Goal: Information Seeking & Learning: Check status

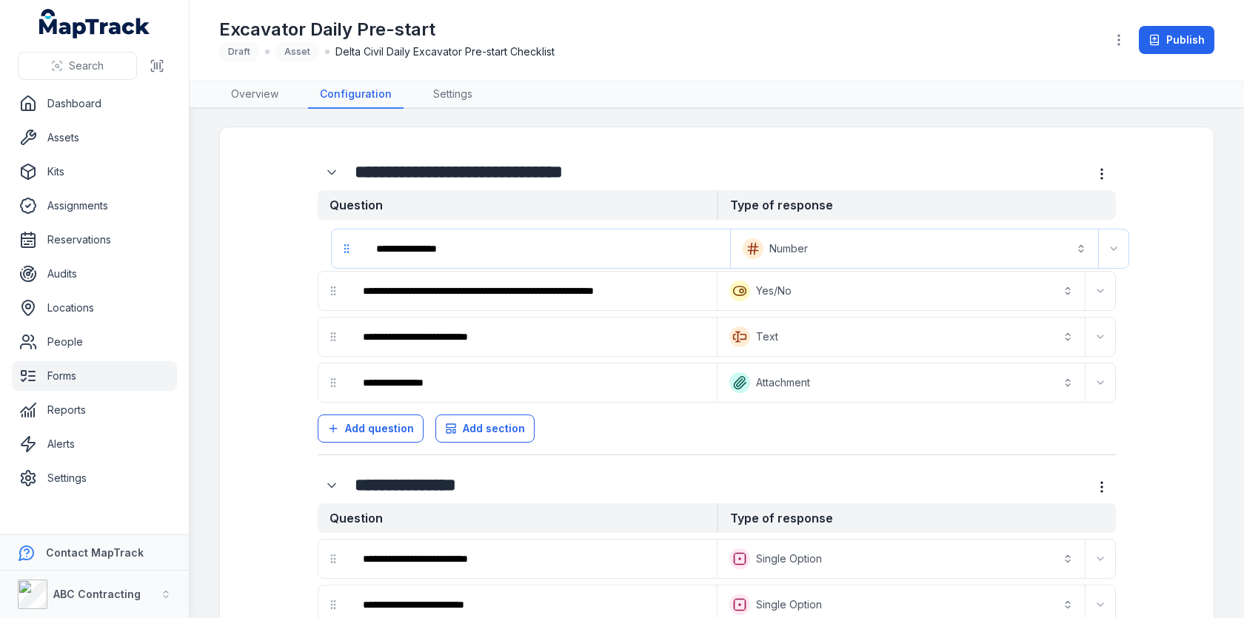
drag, startPoint x: 332, startPoint y: 249, endPoint x: 345, endPoint y: 263, distance: 19.4
click at [345, 263] on div "**********" at bounding box center [717, 314] width 798 height 177
click at [794, 249] on button "Number *********" at bounding box center [900, 246] width 361 height 33
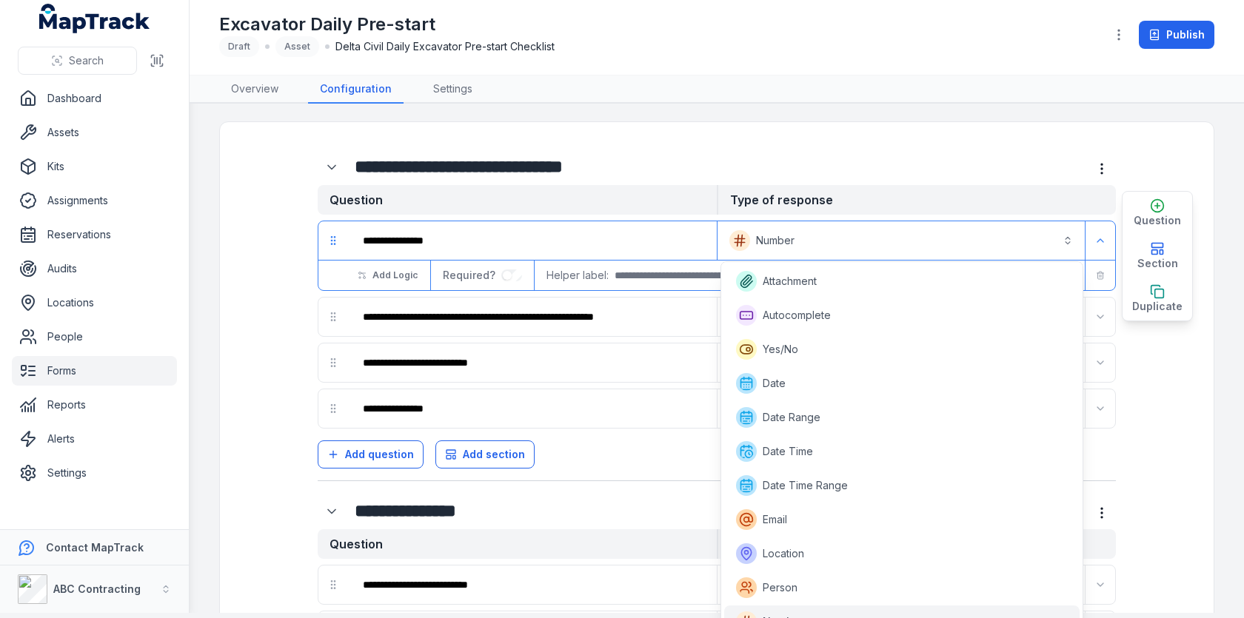
scroll to position [19, 0]
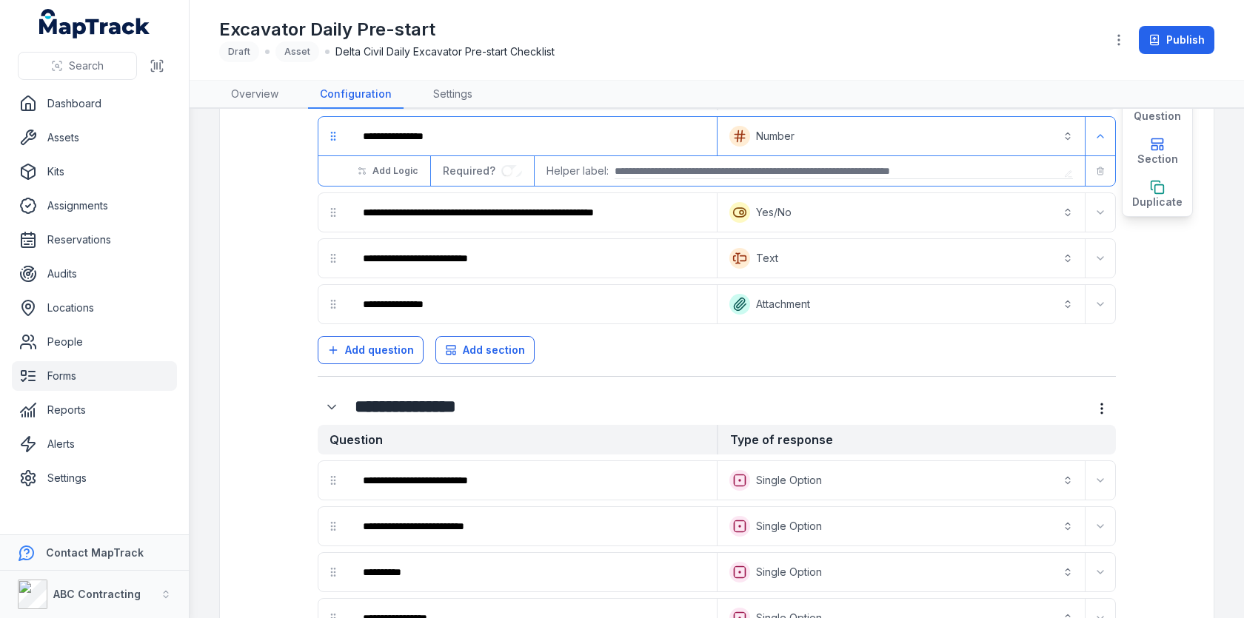
scroll to position [364, 0]
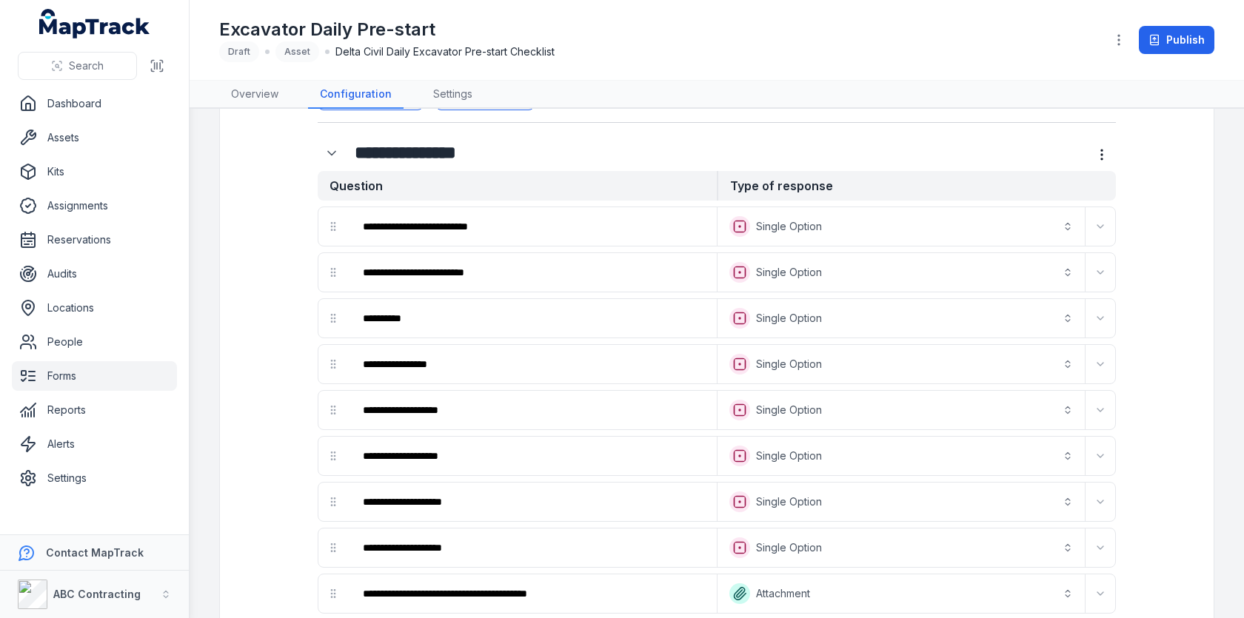
click at [1094, 224] on button "Expand" at bounding box center [1100, 227] width 24 height 24
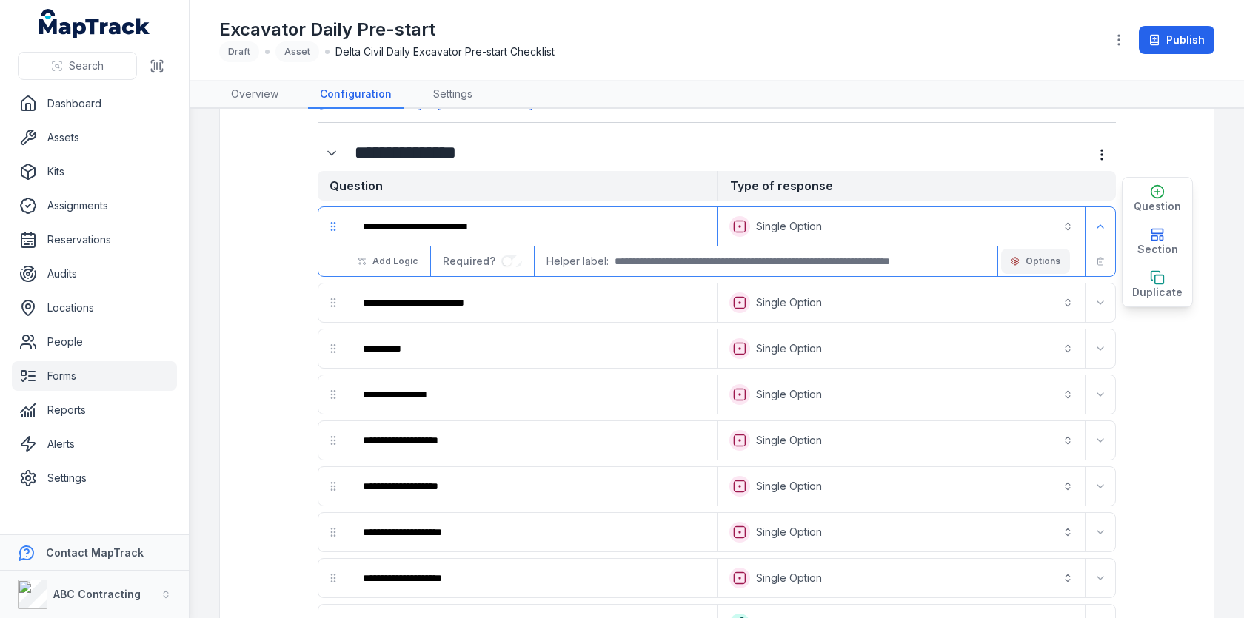
click at [1056, 256] on span "Options" at bounding box center [1043, 261] width 35 height 12
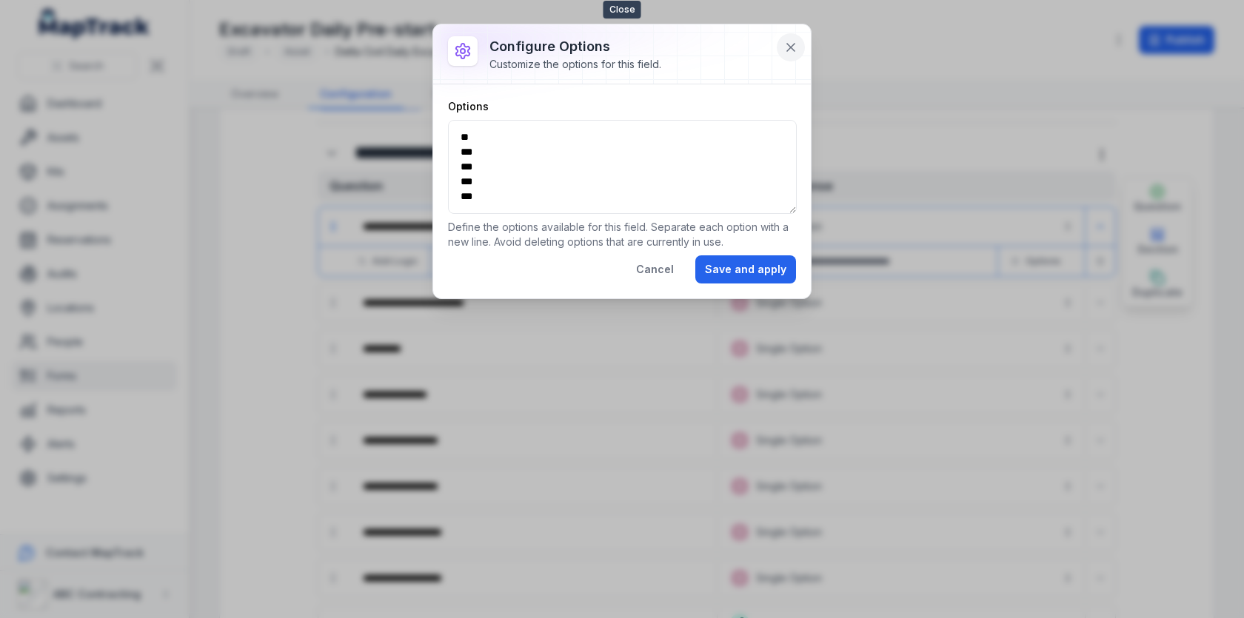
click at [795, 41] on icon at bounding box center [790, 47] width 15 height 15
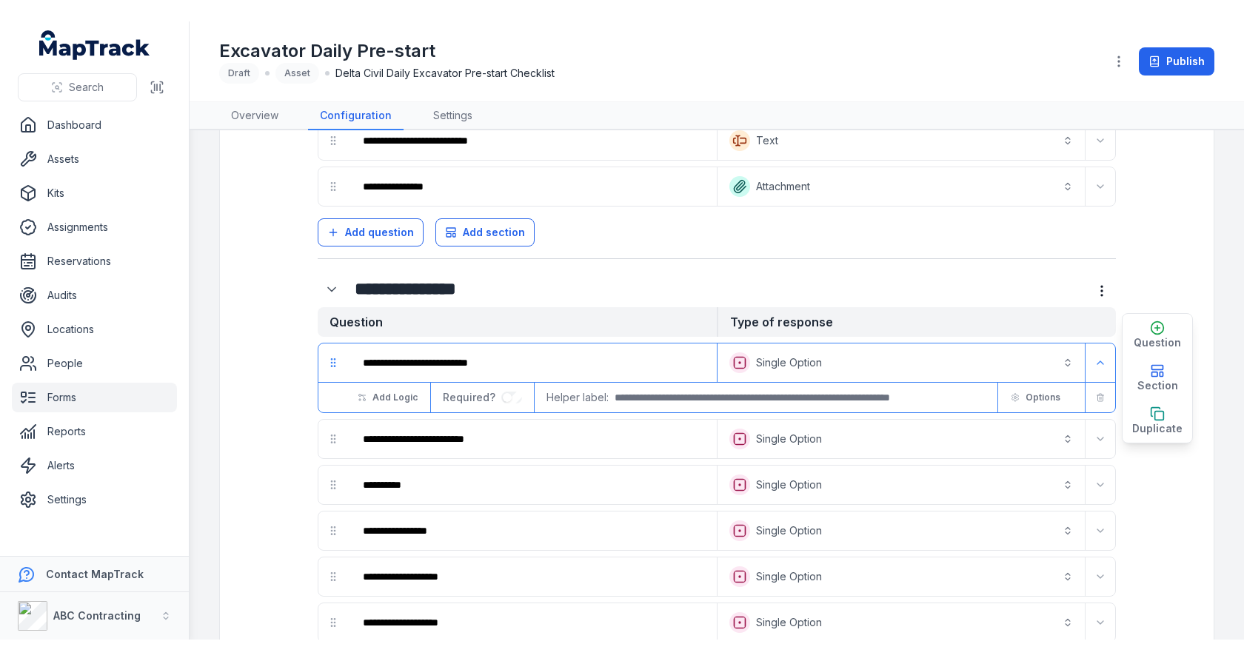
scroll to position [1, 0]
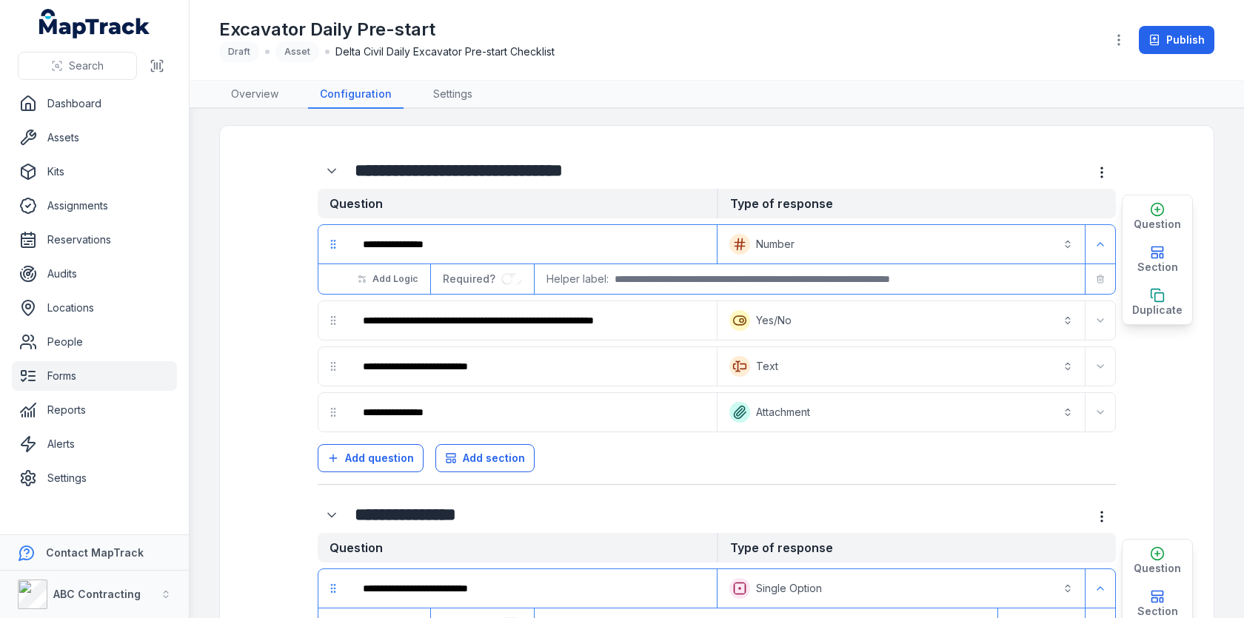
click at [88, 378] on link "Forms" at bounding box center [94, 376] width 165 height 30
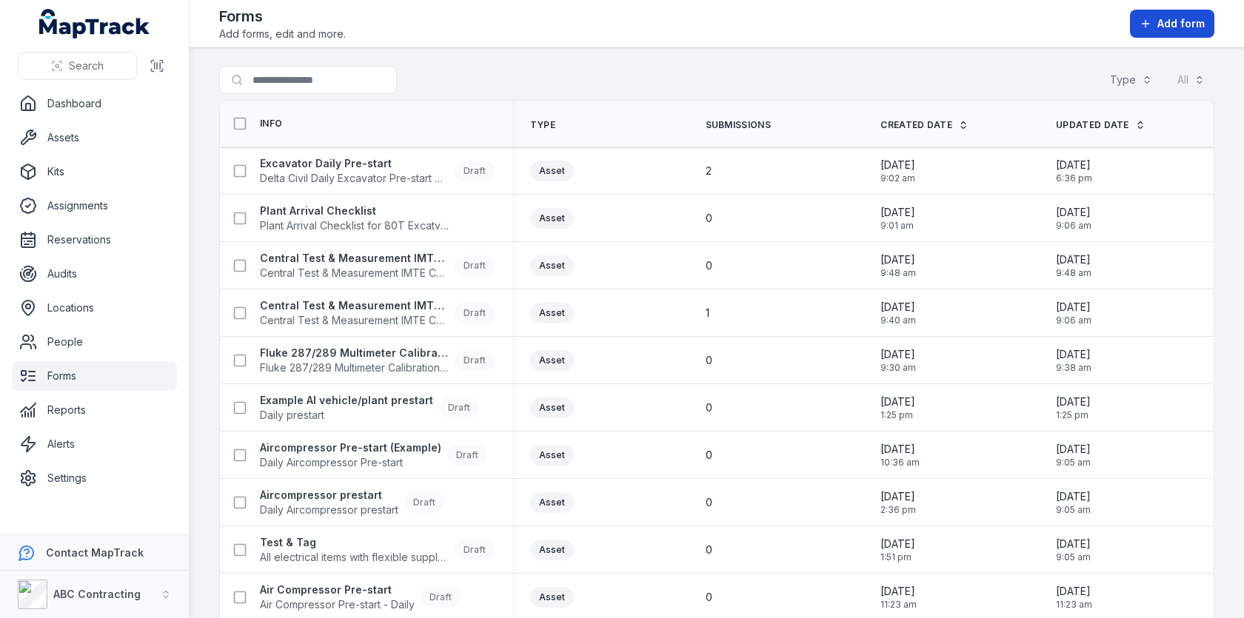
click at [1178, 30] on span "Add form" at bounding box center [1180, 23] width 47 height 15
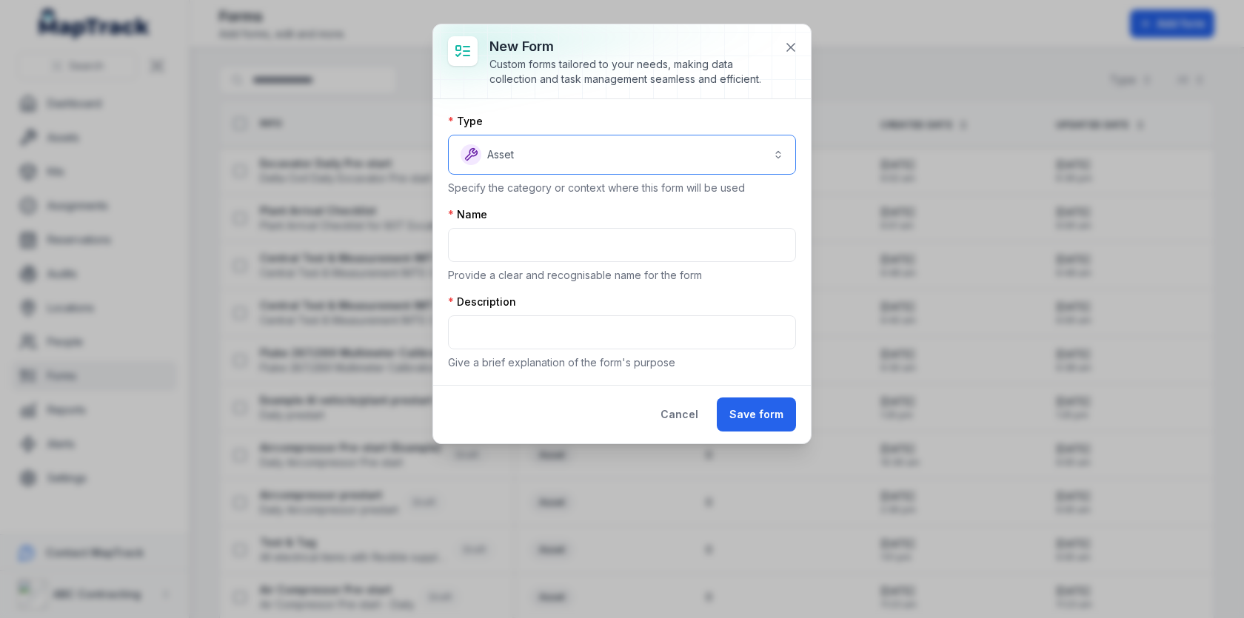
click at [636, 164] on button "Asset *****" at bounding box center [622, 155] width 348 height 40
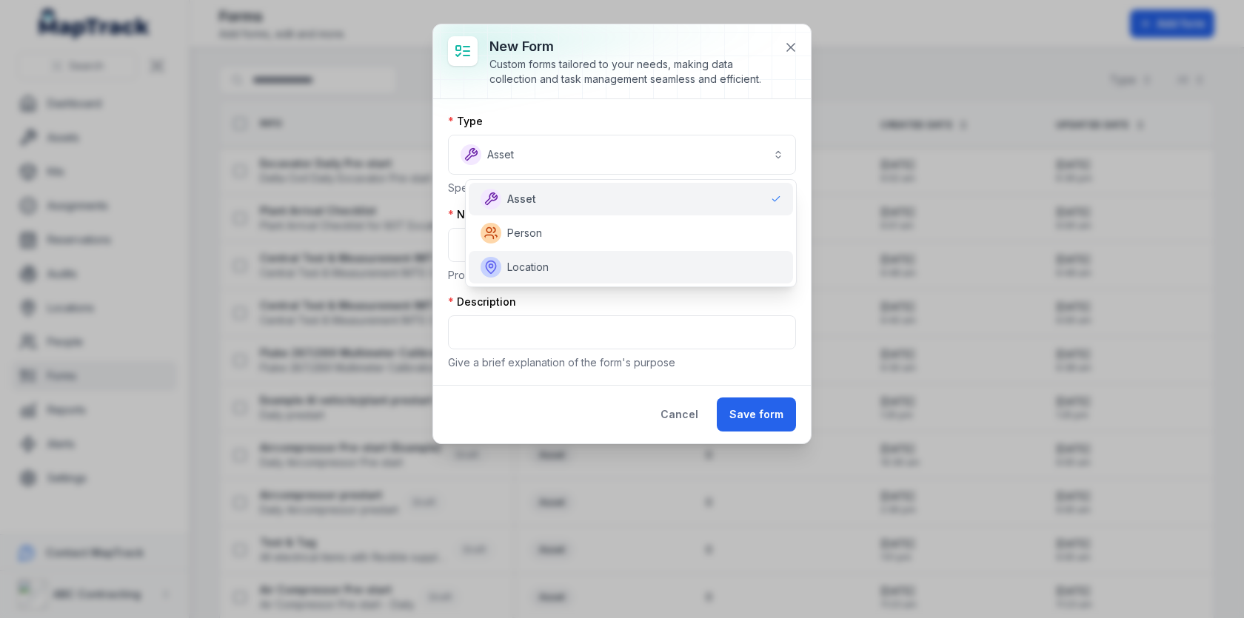
click at [591, 278] on div "Location" at bounding box center [631, 267] width 324 height 33
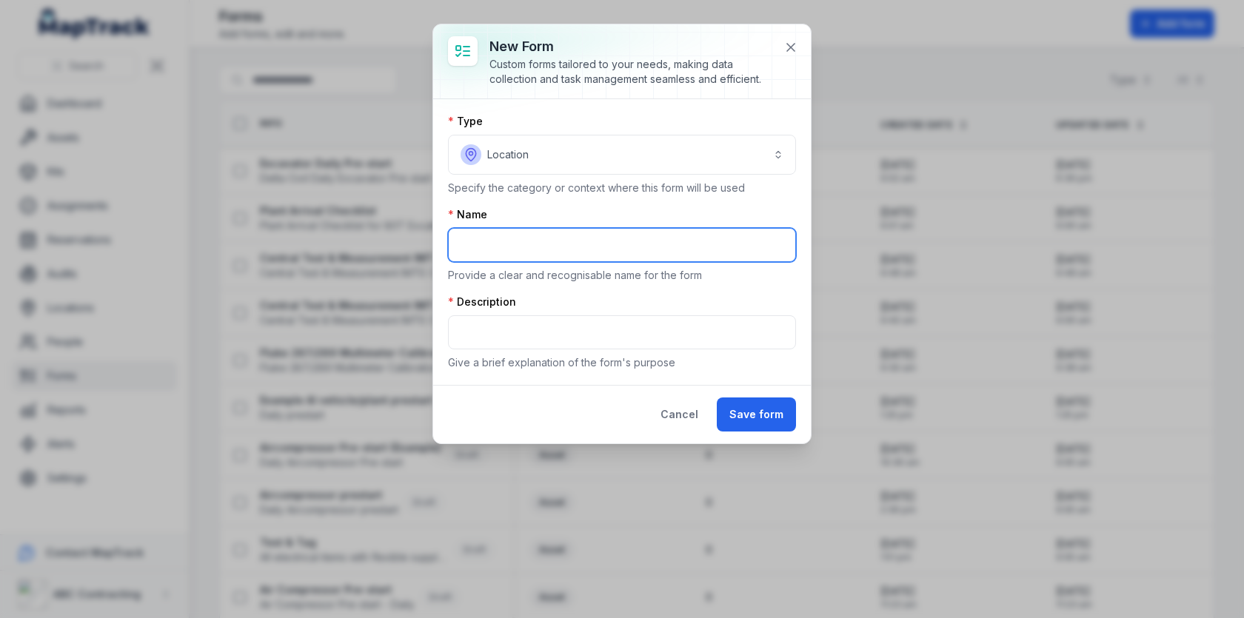
click at [600, 242] on input "text" at bounding box center [622, 245] width 348 height 34
click at [464, 241] on input "**********" at bounding box center [622, 245] width 348 height 34
type input "**********"
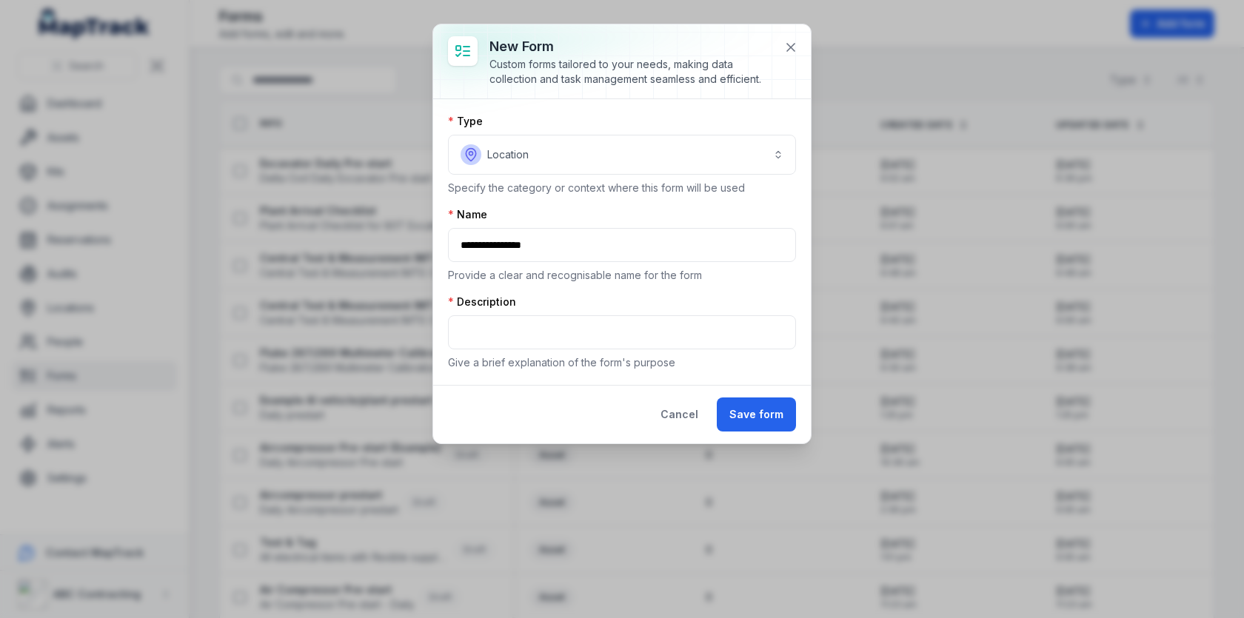
click at [486, 311] on div "Description Give a brief explanation of the form's purpose" at bounding box center [622, 333] width 348 height 76
click at [486, 321] on input "text" at bounding box center [622, 332] width 348 height 34
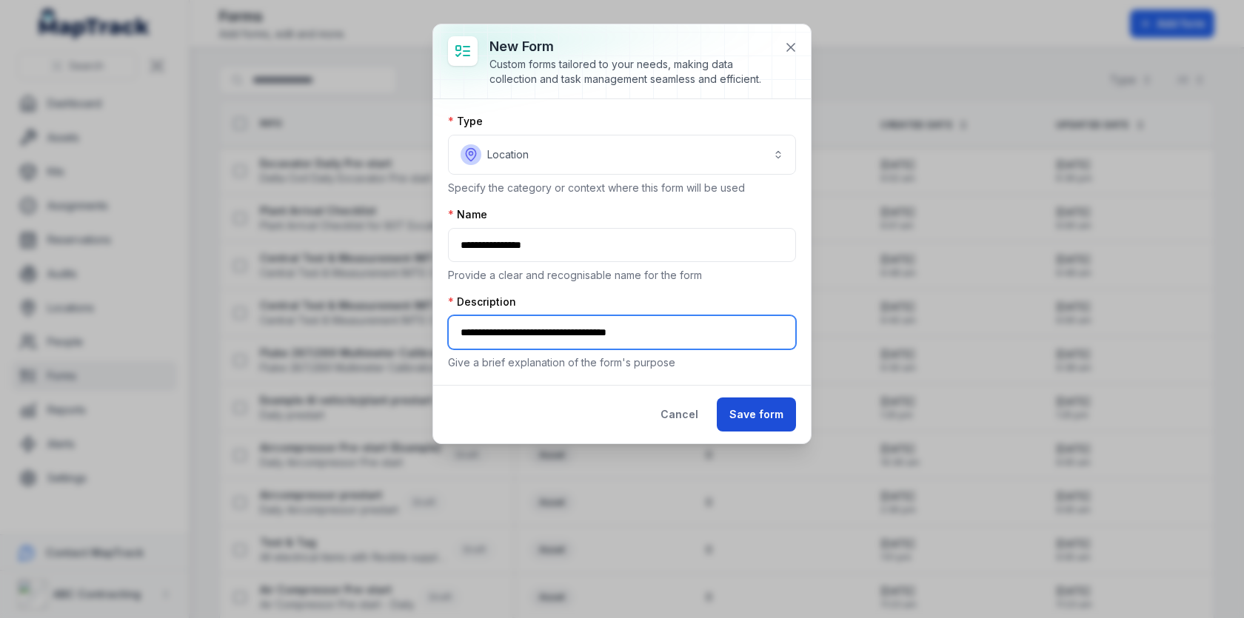
type input "**********"
click at [764, 412] on button "Save form" at bounding box center [756, 415] width 79 height 34
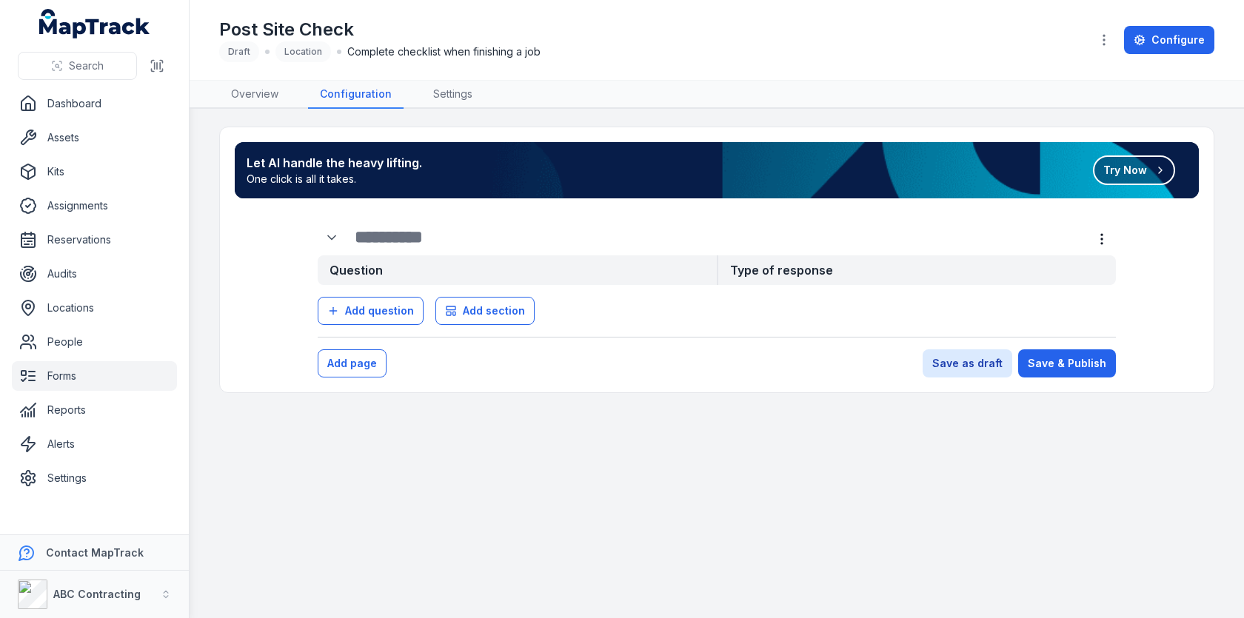
click at [1128, 169] on button "Try Now" at bounding box center [1134, 170] width 82 height 30
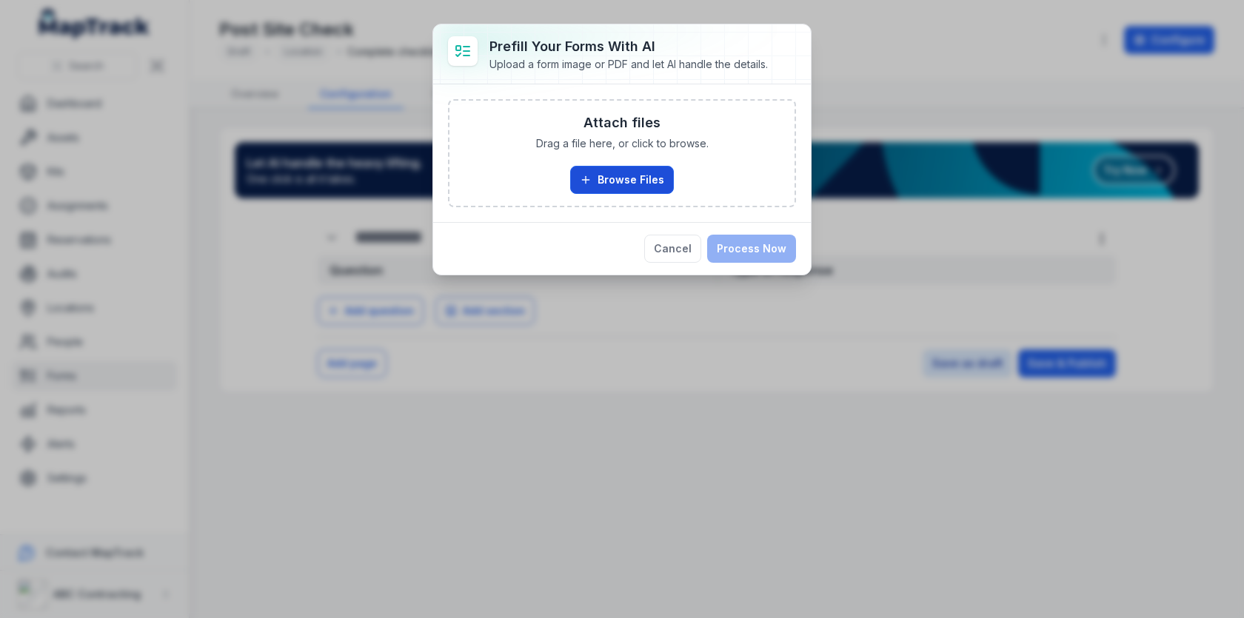
click at [649, 187] on button "Browse Files" at bounding box center [622, 180] width 104 height 28
click at [696, 250] on button "Cancel" at bounding box center [672, 249] width 57 height 28
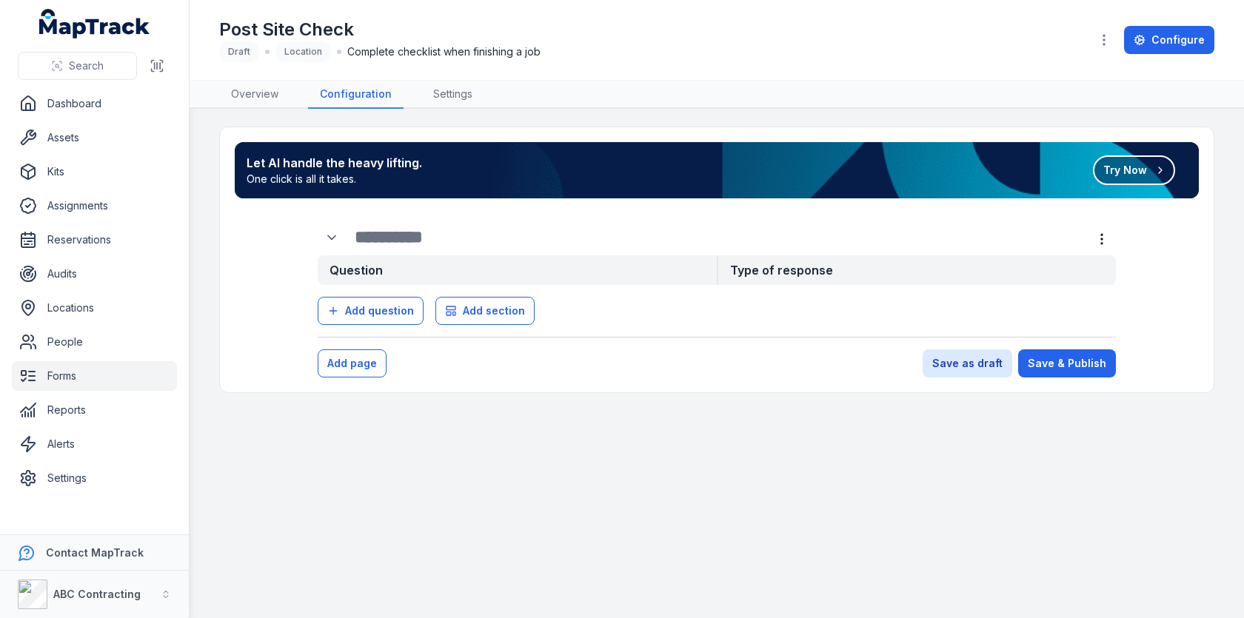
click at [1125, 170] on button "Try Now" at bounding box center [1134, 170] width 82 height 30
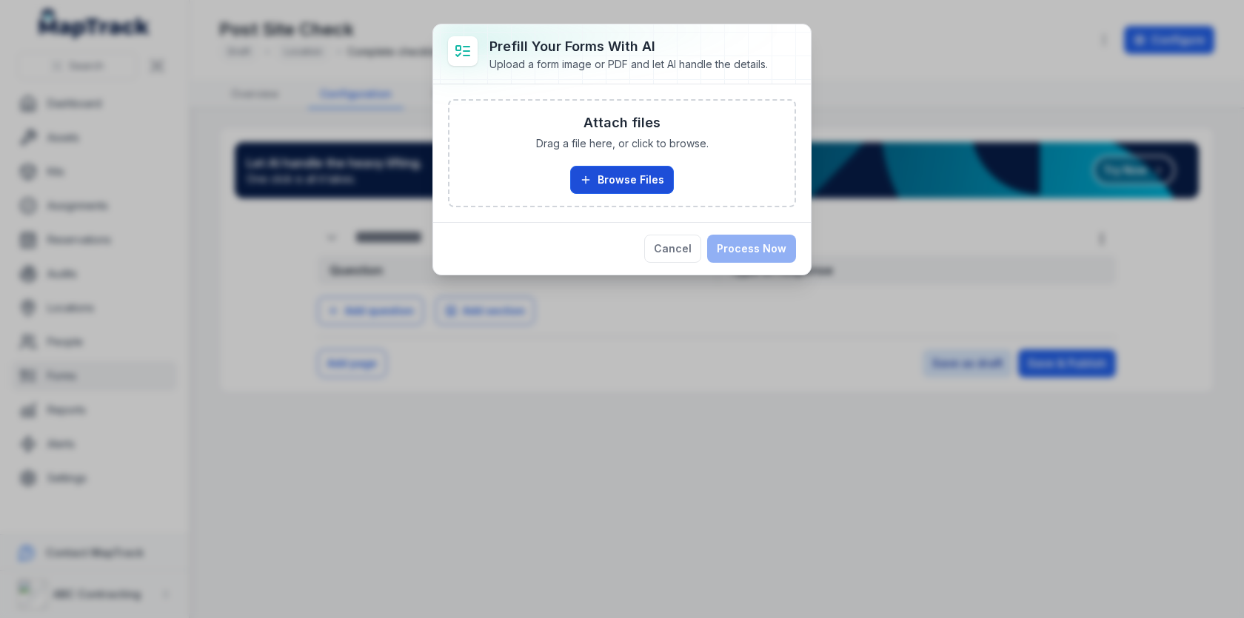
click at [646, 177] on button "Browse Files" at bounding box center [622, 180] width 104 height 28
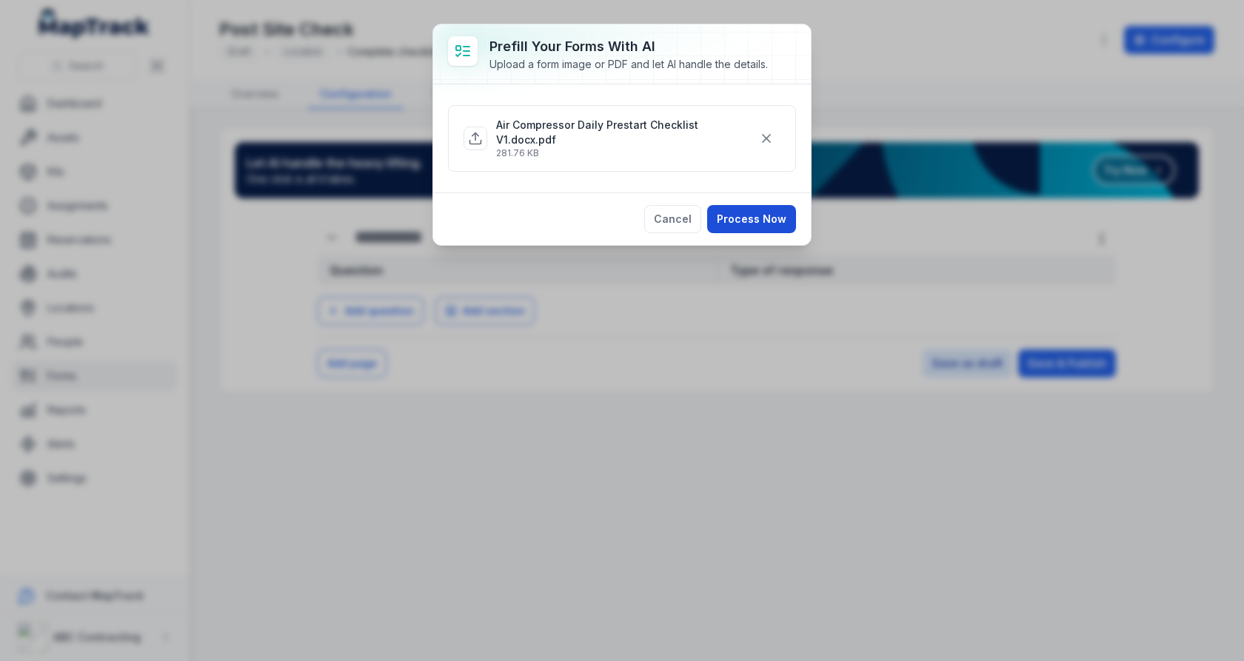
click at [747, 205] on button "Process Now" at bounding box center [751, 219] width 89 height 28
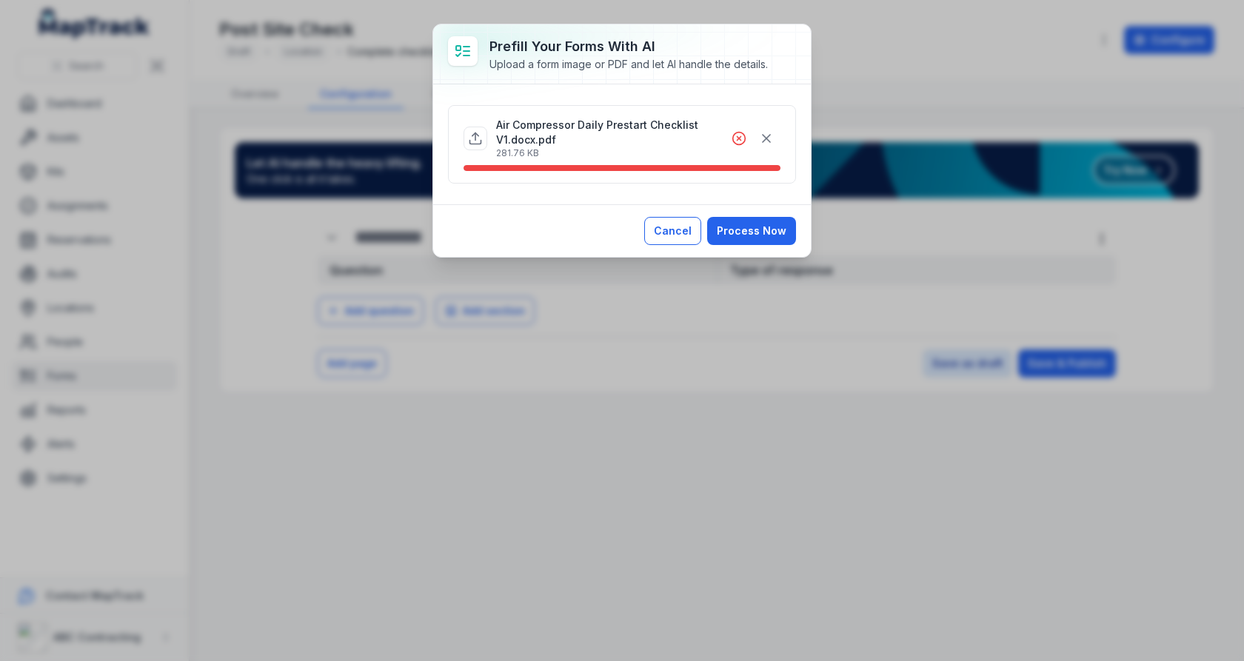
click at [696, 235] on button "Cancel" at bounding box center [672, 231] width 57 height 28
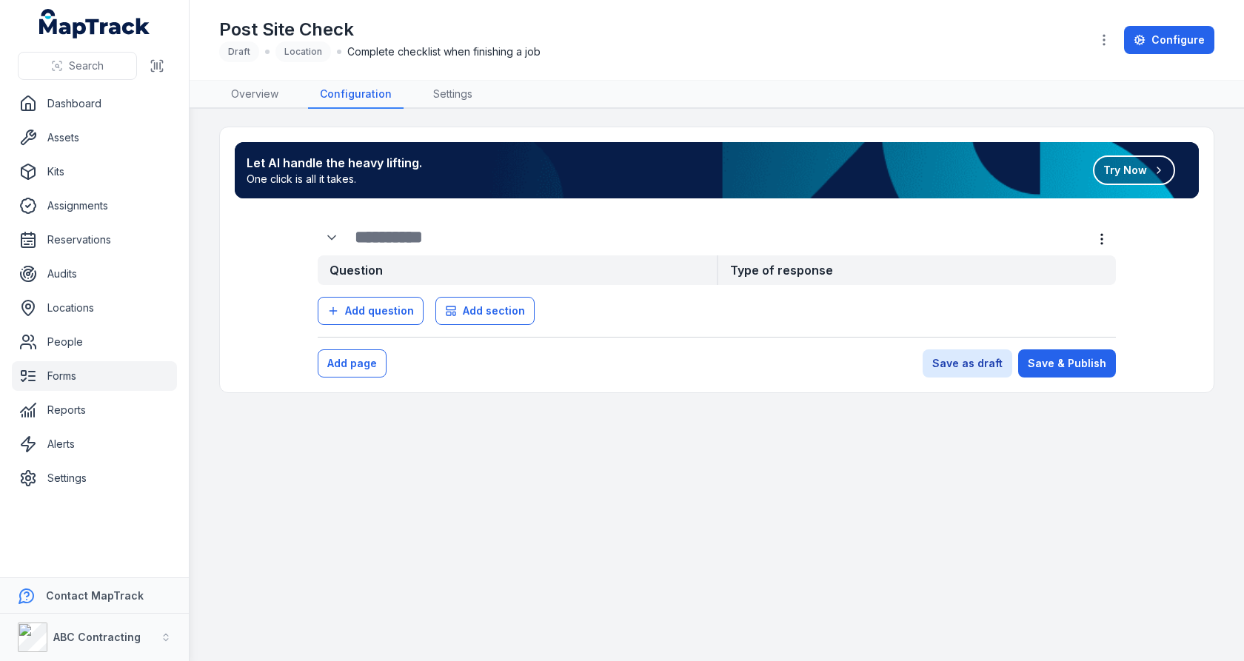
click at [461, 421] on main "Let AI handle the heavy lifting. One click is all it takes. Try Now Question Ty…" at bounding box center [717, 385] width 1054 height 552
click at [110, 381] on link "Forms" at bounding box center [94, 376] width 165 height 30
click at [501, 406] on main "Let AI handle the heavy lifting. One click is all it takes. Try Now Question Ty…" at bounding box center [717, 385] width 1054 height 552
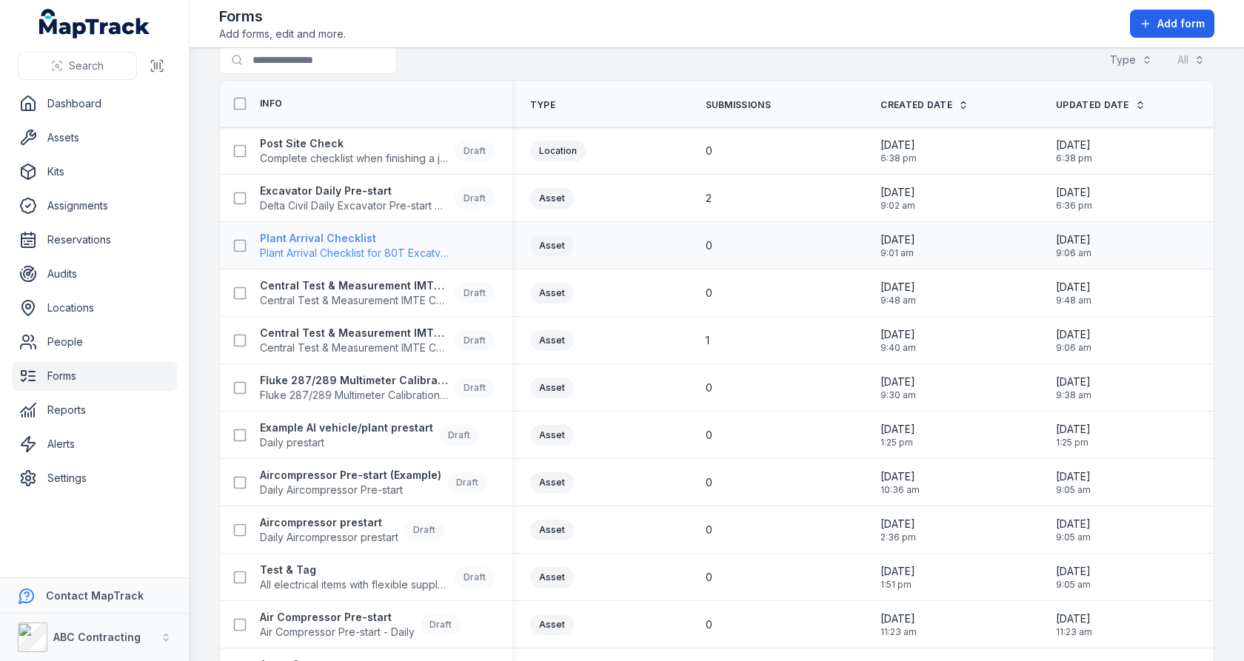
scroll to position [26, 0]
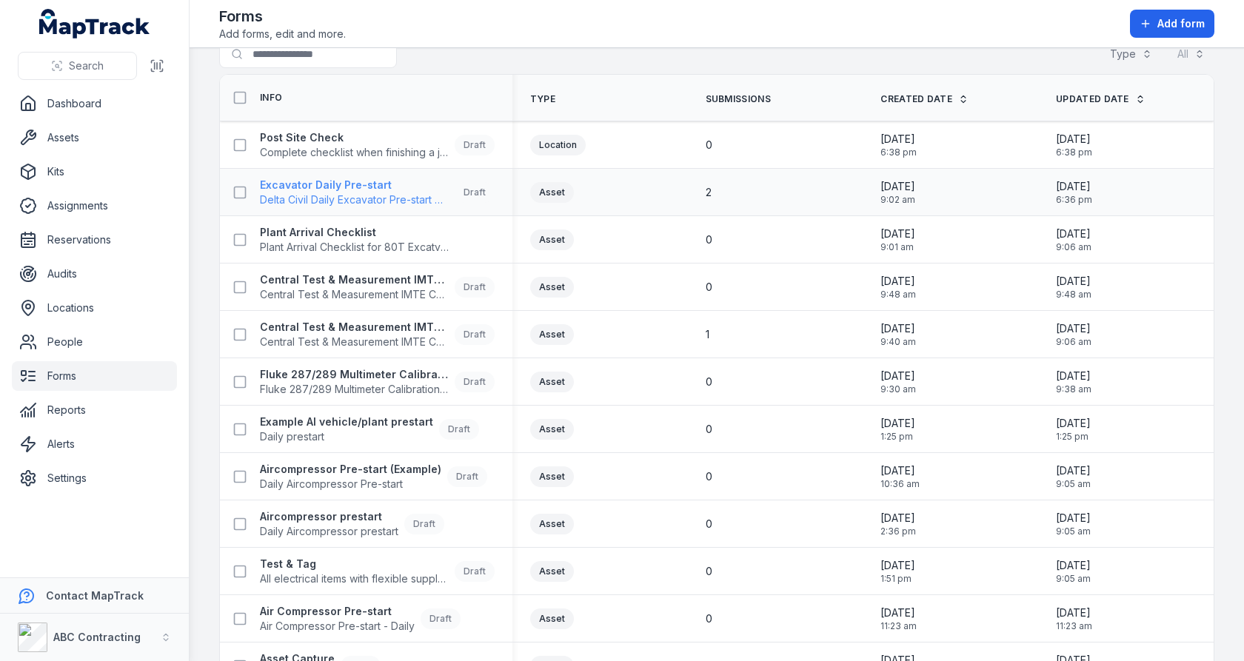
click at [355, 185] on strong "Excavator Daily Pre-start" at bounding box center [354, 185] width 189 height 15
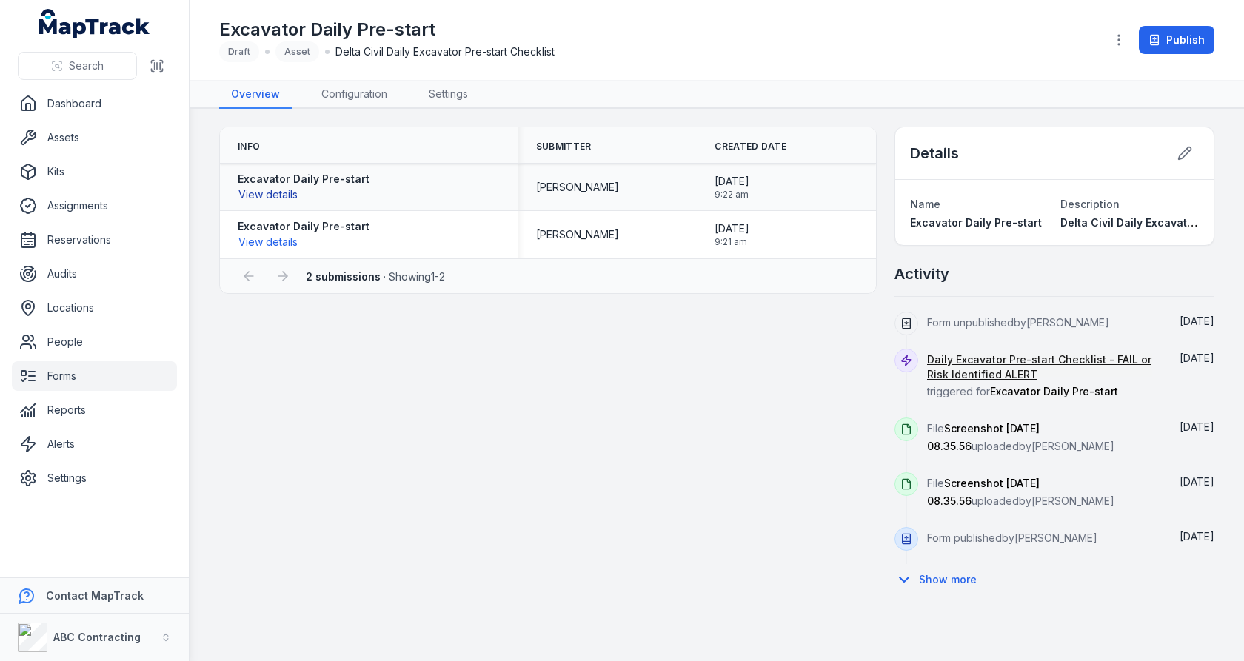
click at [278, 194] on button "View details" at bounding box center [268, 195] width 61 height 16
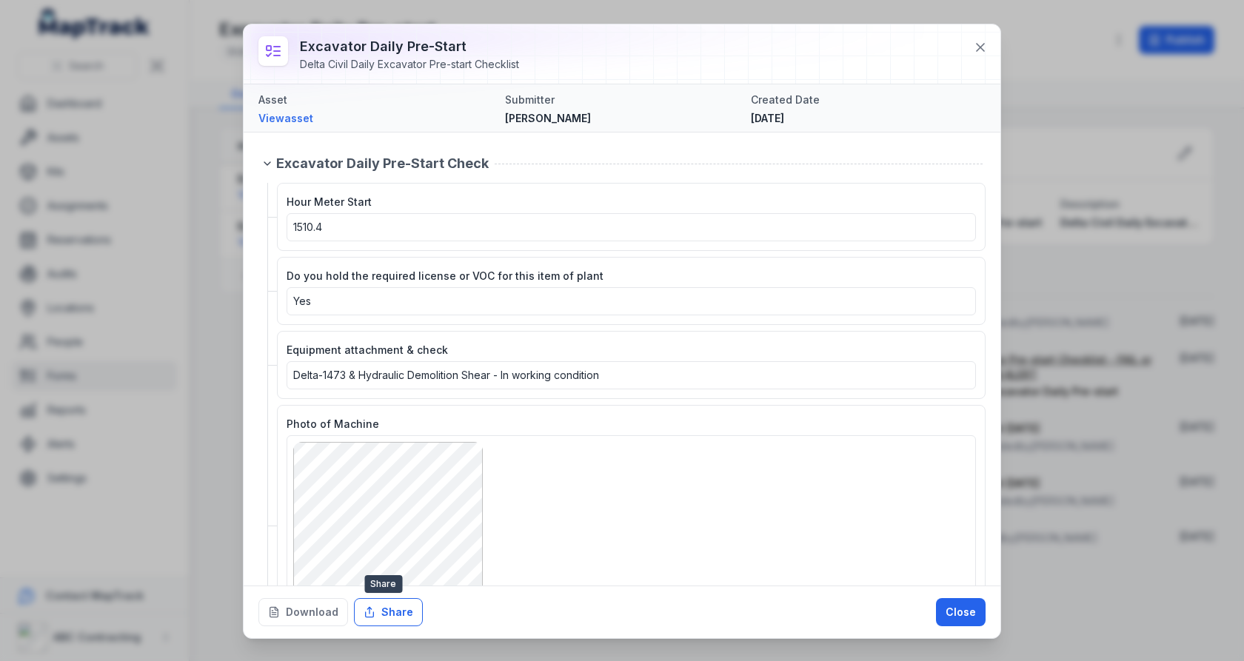
click at [384, 613] on button "Share" at bounding box center [388, 612] width 69 height 28
click at [329, 613] on button "Download" at bounding box center [303, 612] width 90 height 28
click at [983, 47] on icon at bounding box center [980, 47] width 15 height 15
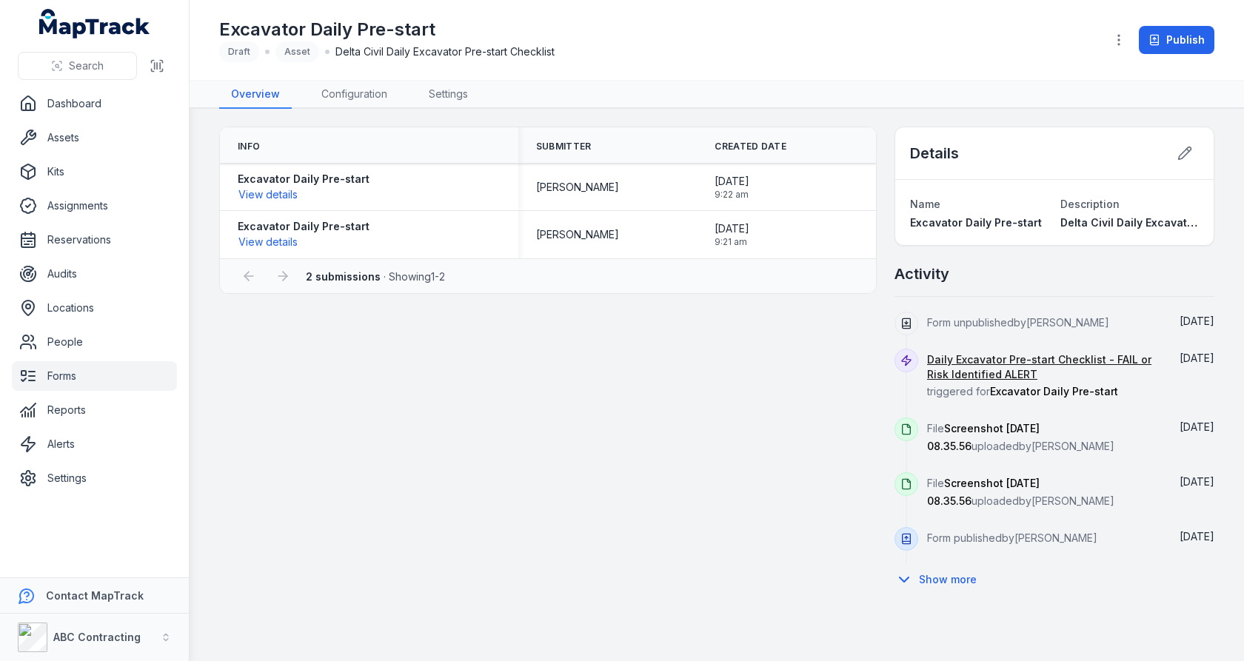
click at [593, 385] on div "Info Submitter Created Date Excavator Daily Pre-start View details [PERSON_NAME…" at bounding box center [716, 361] width 995 height 469
click at [67, 369] on link "Forms" at bounding box center [94, 376] width 165 height 30
click at [615, 364] on div "Info Submitter Created Date Excavator Daily Pre-start View details [PERSON_NAME…" at bounding box center [716, 361] width 995 height 469
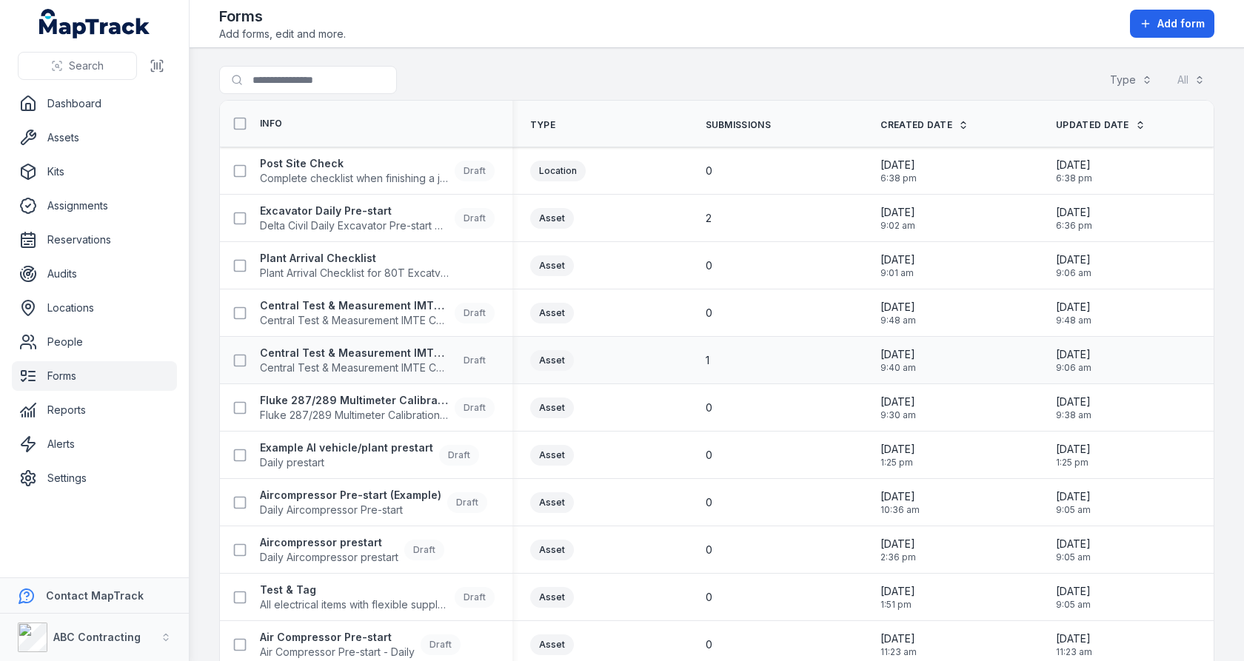
click at [728, 362] on div "1" at bounding box center [776, 360] width 140 height 15
click at [752, 101] on th "Submissions" at bounding box center [775, 124] width 175 height 47
click at [632, 97] on div "Search for forms Type All" at bounding box center [716, 83] width 995 height 34
click at [718, 306] on div "0" at bounding box center [776, 313] width 140 height 15
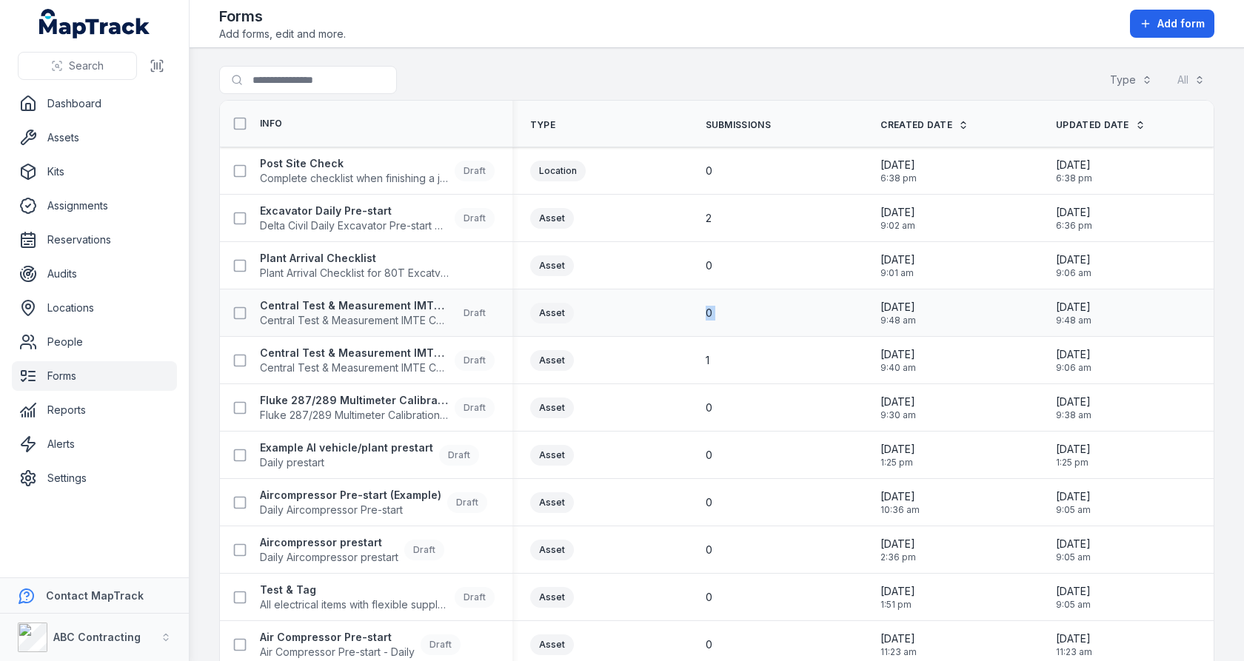
click at [718, 306] on div "0" at bounding box center [776, 313] width 140 height 15
click at [727, 218] on div "2" at bounding box center [776, 218] width 140 height 15
click at [751, 213] on div "2" at bounding box center [776, 218] width 140 height 15
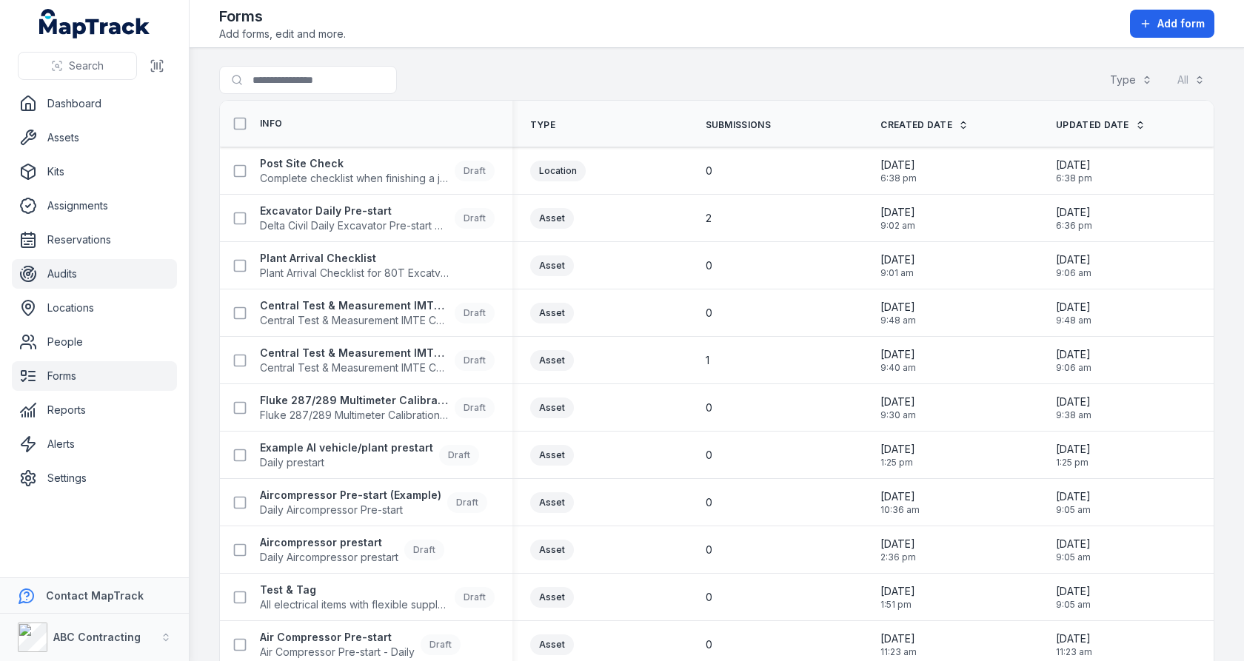
click at [87, 285] on link "Audits" at bounding box center [94, 274] width 165 height 30
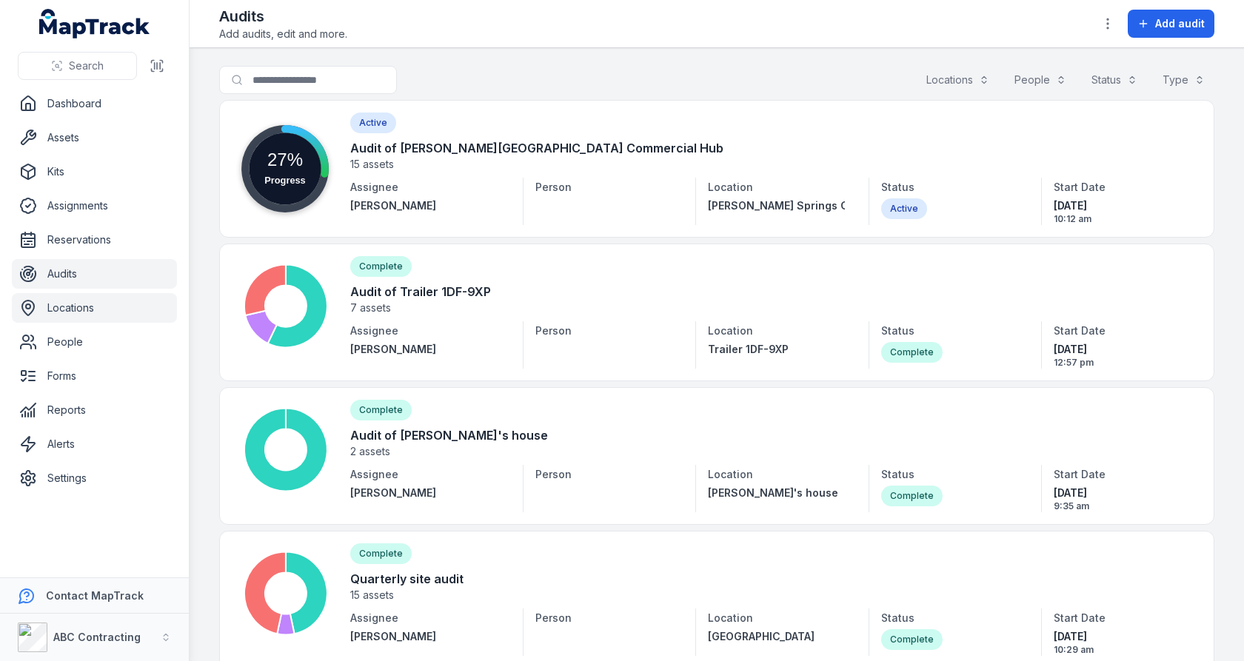
click at [93, 313] on link "Locations" at bounding box center [94, 308] width 165 height 30
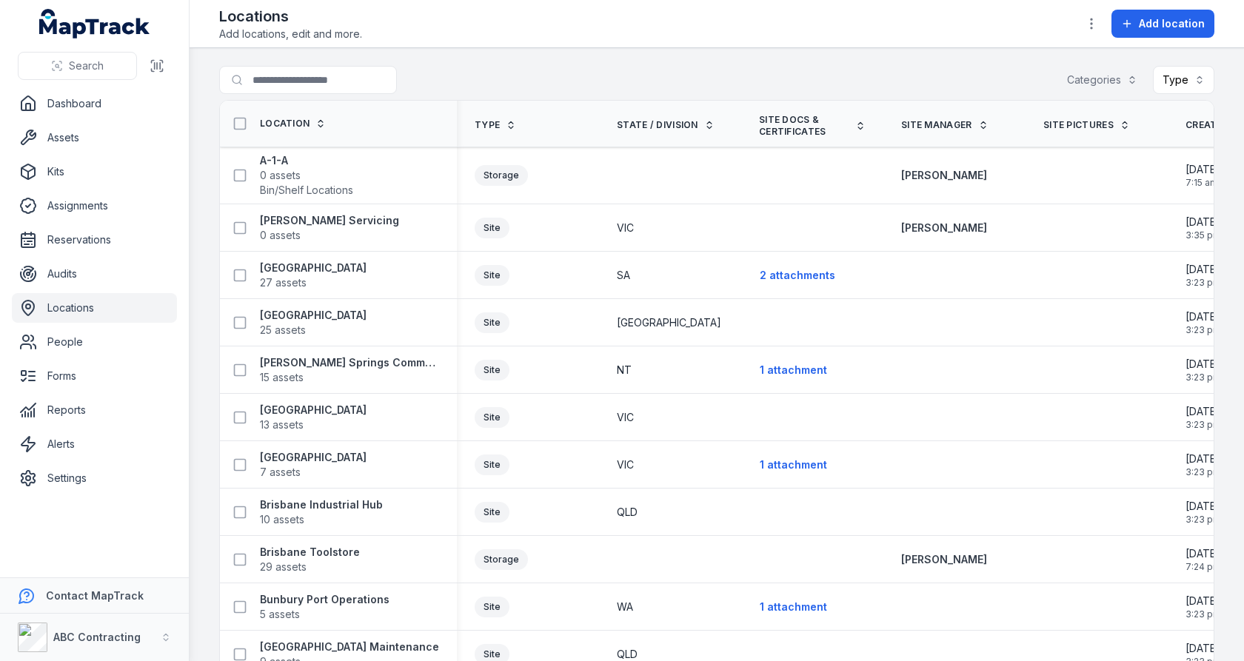
scroll to position [1895, 0]
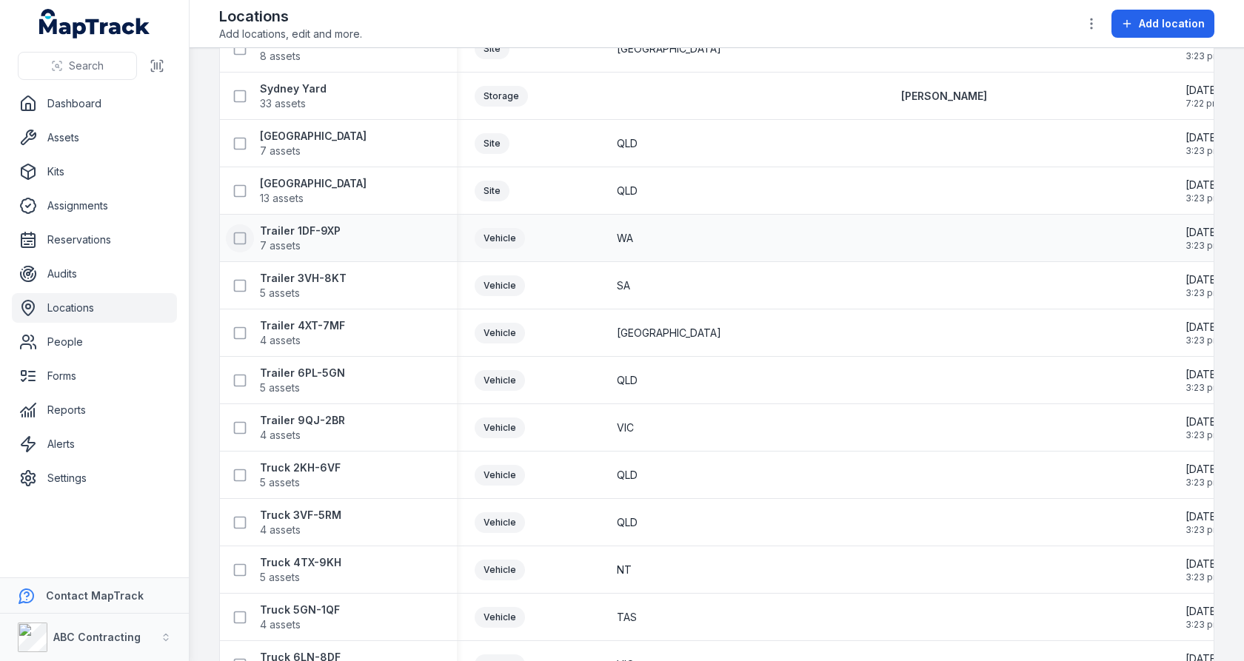
click at [241, 238] on icon at bounding box center [239, 238] width 15 height 15
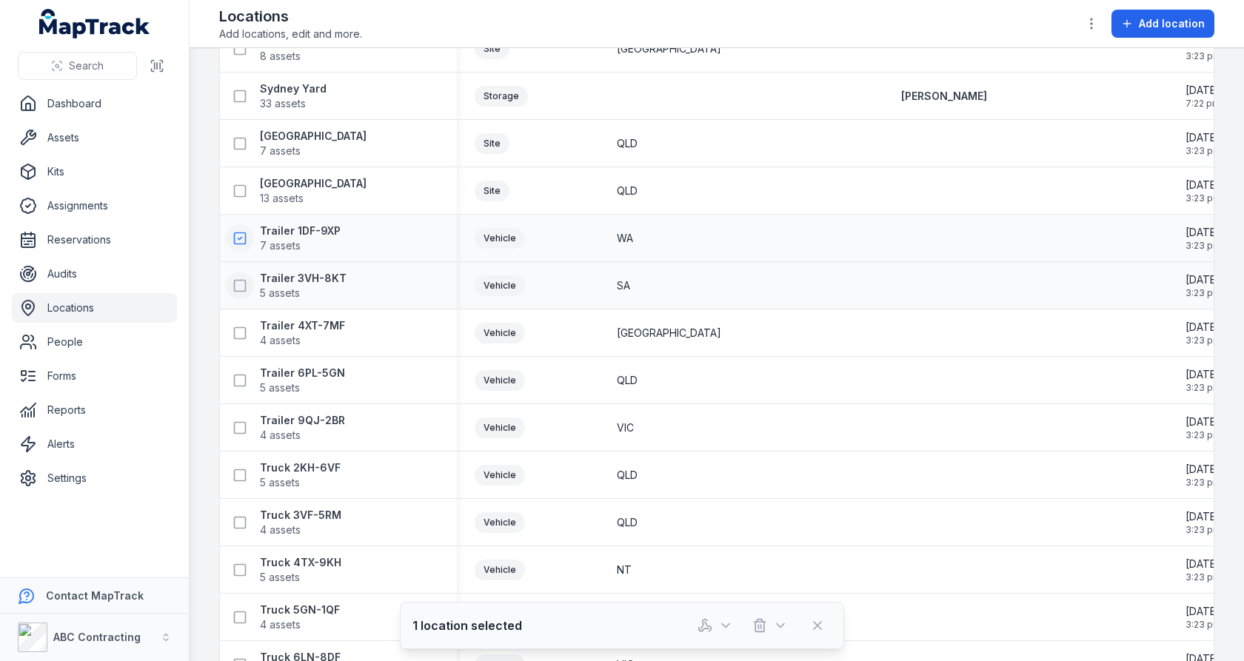
click at [241, 272] on button at bounding box center [240, 286] width 28 height 28
click at [241, 378] on icon at bounding box center [239, 380] width 15 height 15
click at [708, 618] on icon "button" at bounding box center [704, 625] width 15 height 15
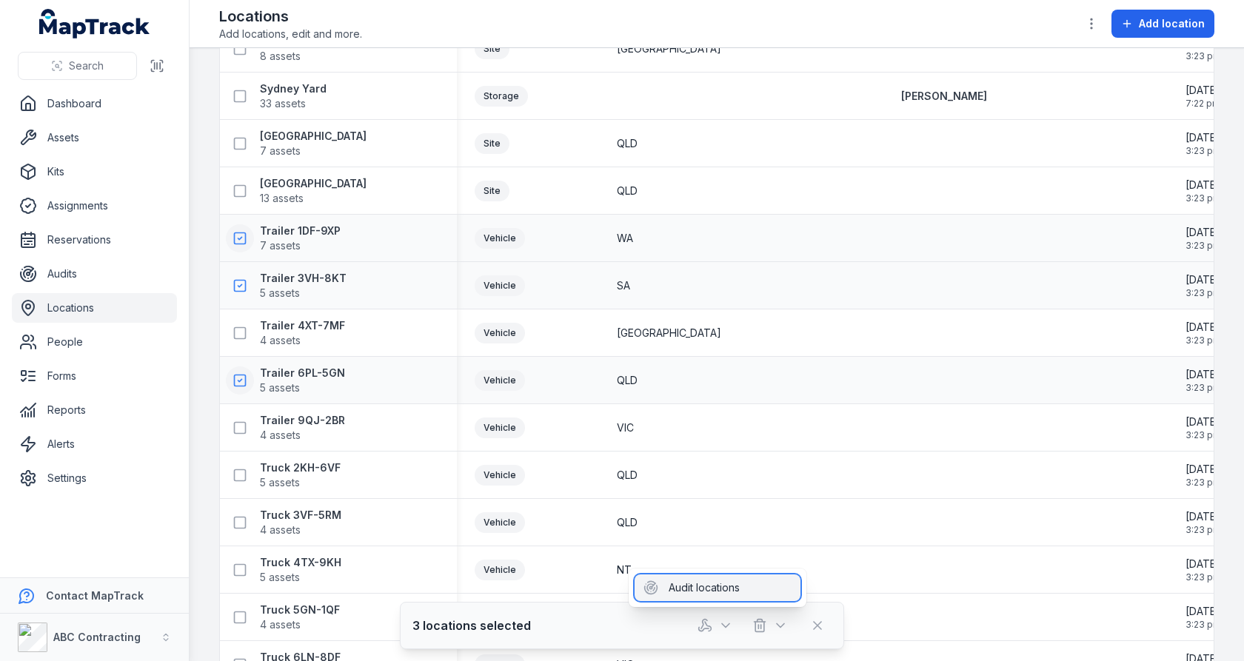
click at [703, 577] on div "Audit locations" at bounding box center [718, 588] width 166 height 27
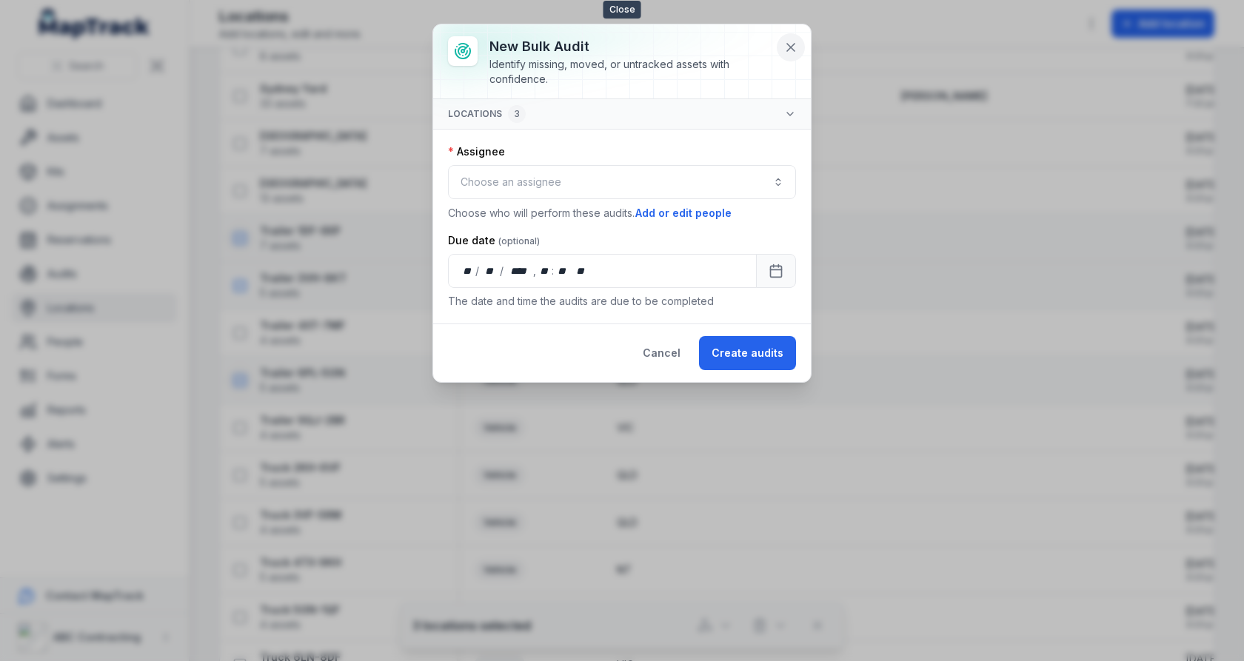
click at [784, 41] on icon at bounding box center [790, 47] width 15 height 15
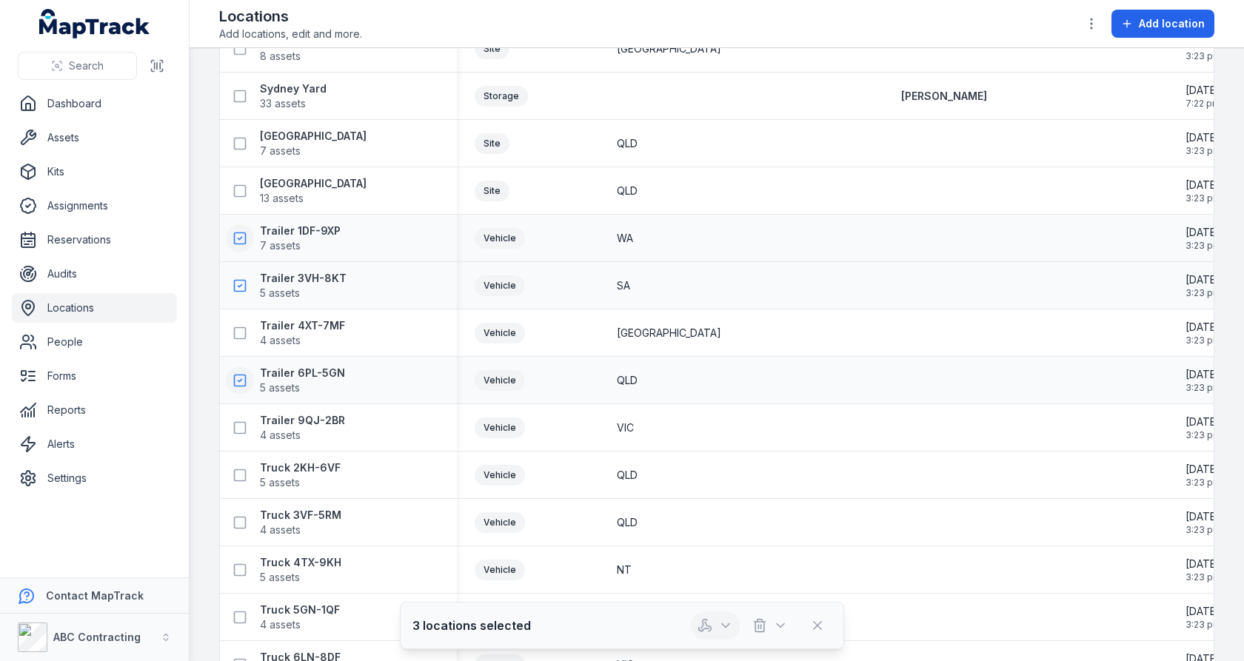
click at [709, 618] on icon "button" at bounding box center [704, 625] width 15 height 15
click at [706, 584] on div "Audit locations" at bounding box center [718, 588] width 166 height 27
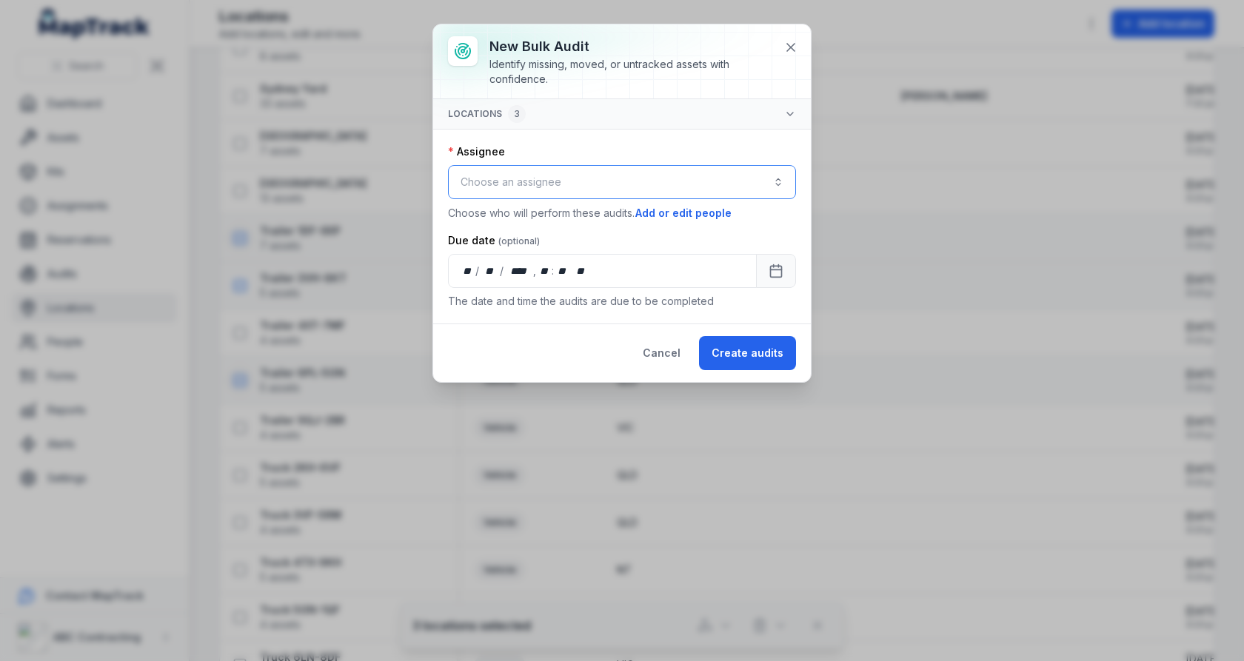
click at [597, 165] on button "Choose an assignee" at bounding box center [622, 182] width 348 height 34
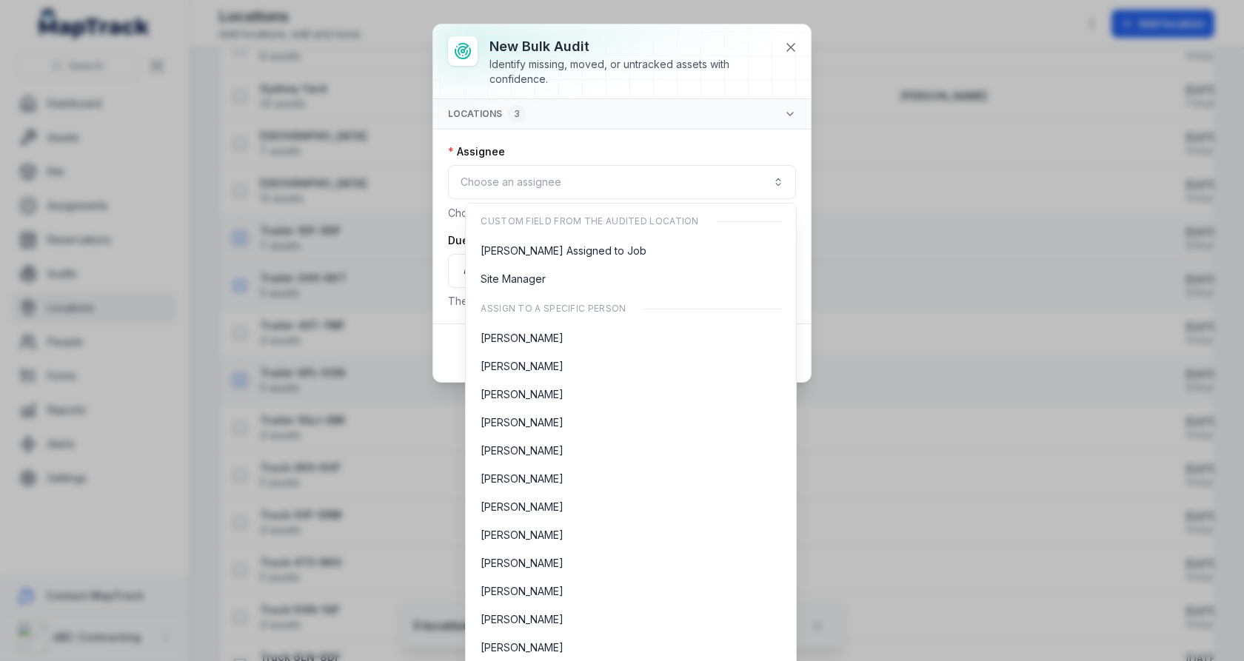
click at [796, 50] on div "New bulk audit Identify missing, moved, or untracked assets with confidence. lo…" at bounding box center [622, 203] width 378 height 358
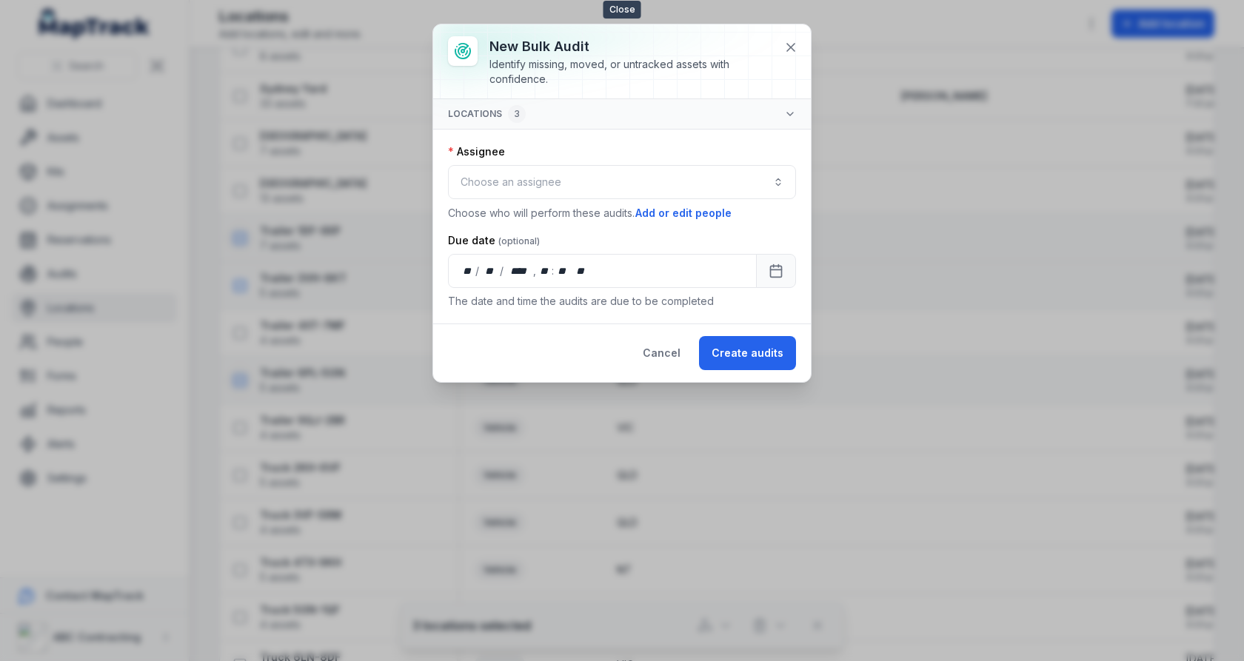
click at [796, 50] on icon at bounding box center [790, 47] width 15 height 15
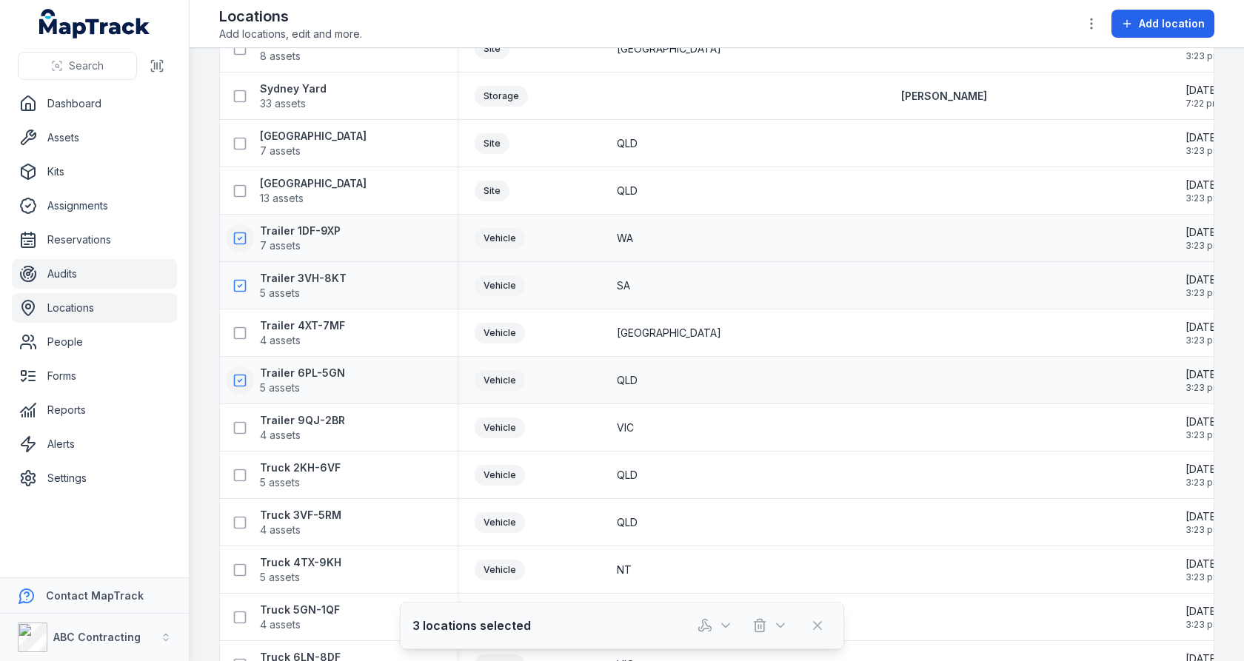
click at [86, 264] on link "Audits" at bounding box center [94, 274] width 165 height 30
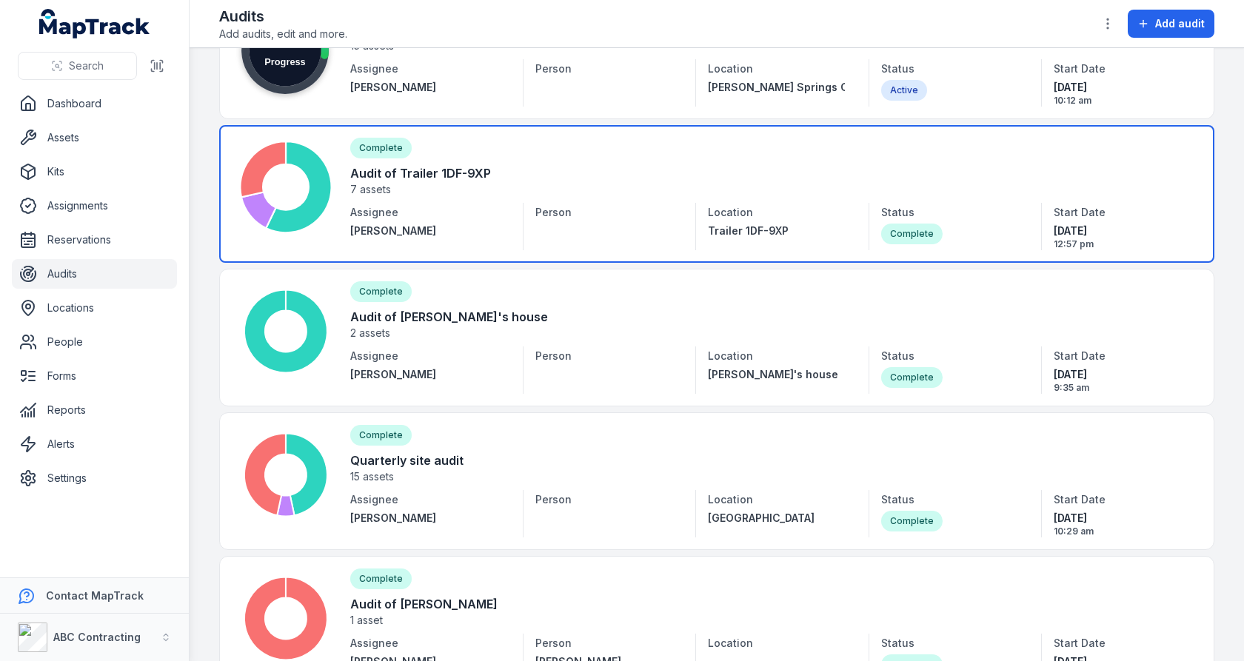
scroll to position [123, 0]
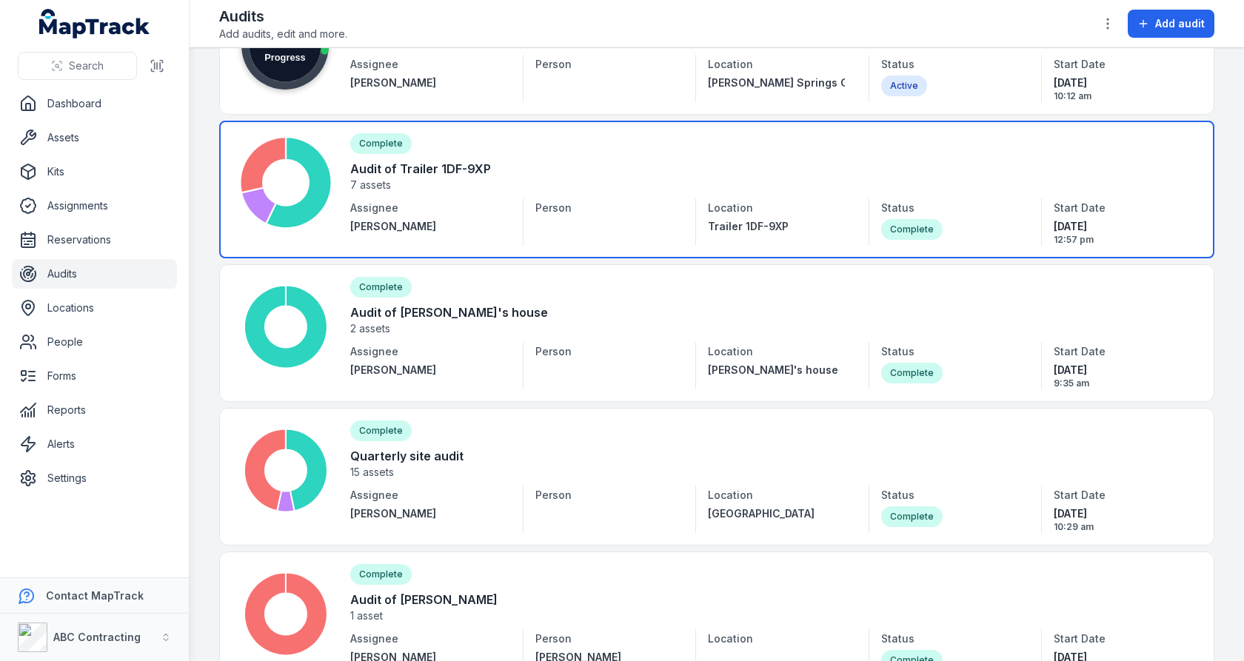
click at [660, 152] on link at bounding box center [716, 190] width 995 height 138
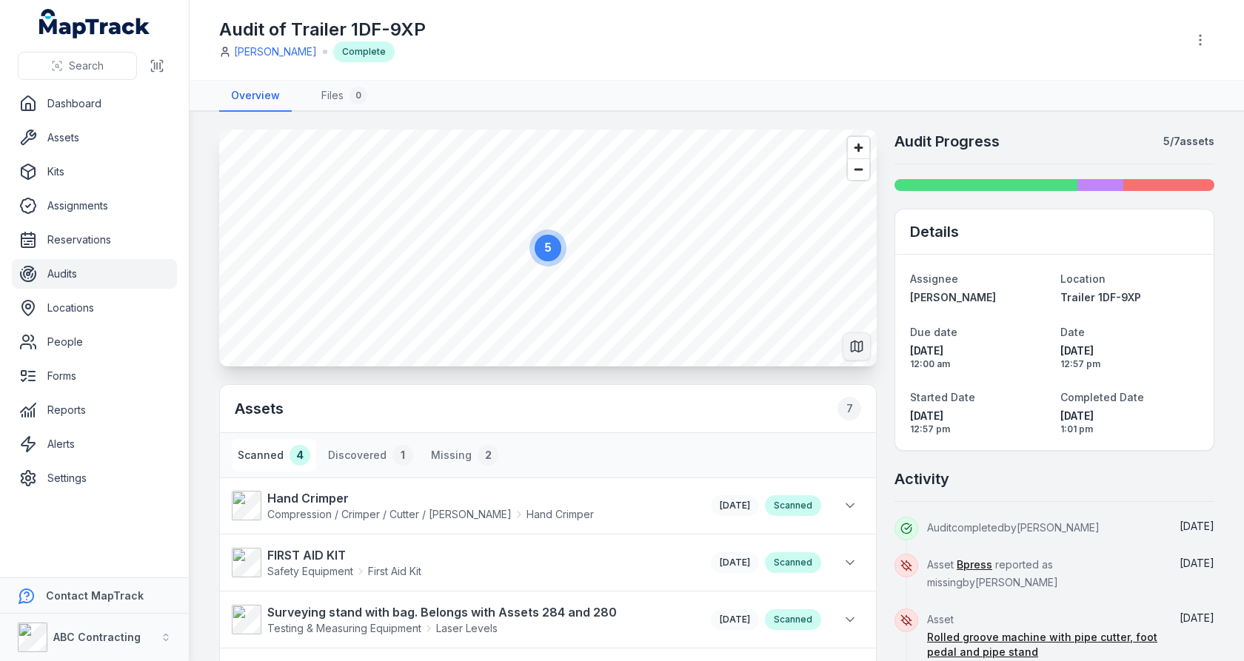
scroll to position [92, 0]
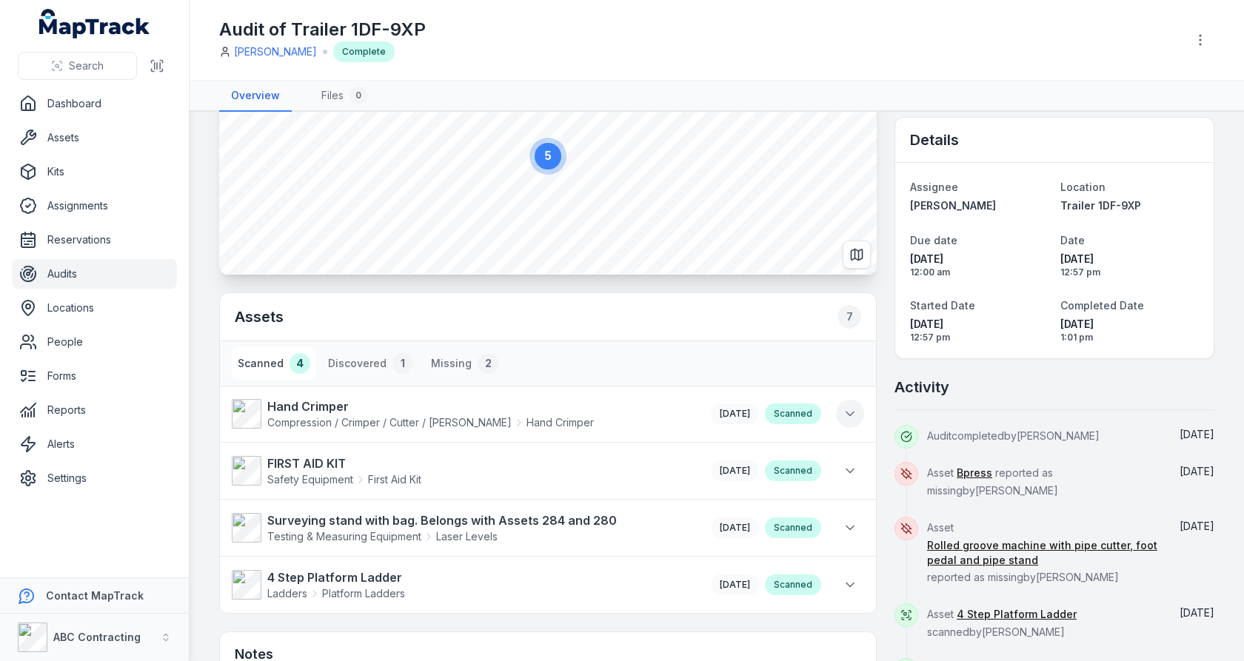
click at [849, 407] on icon at bounding box center [850, 414] width 15 height 15
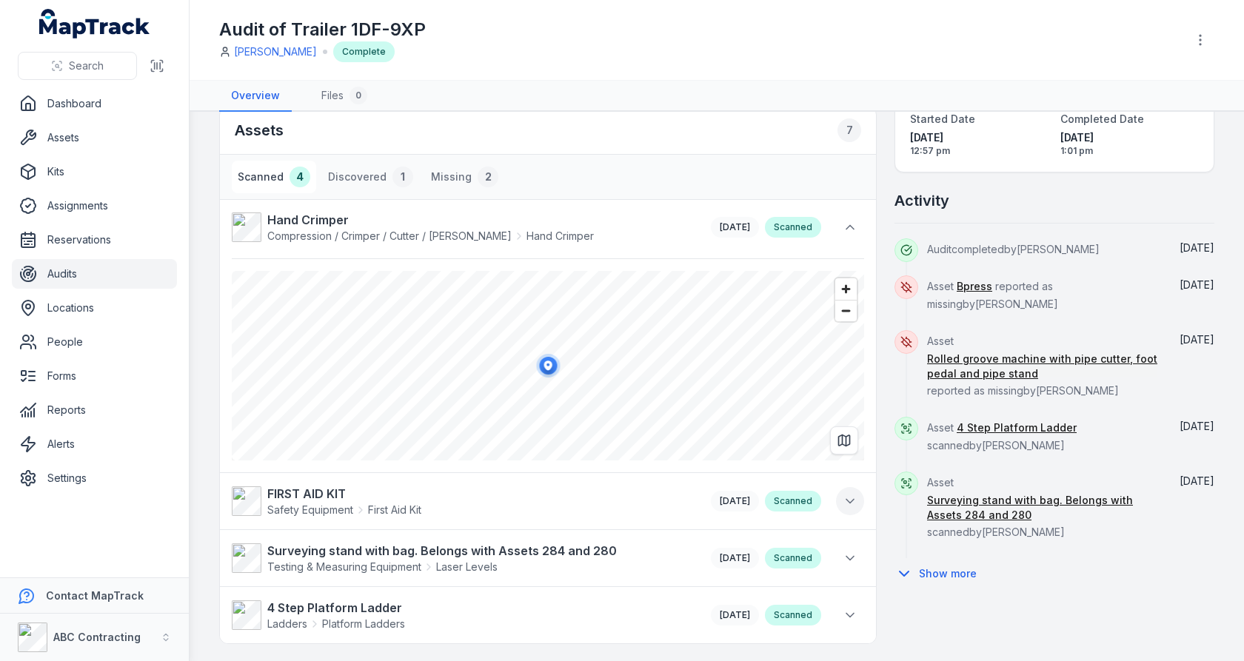
click at [841, 494] on button at bounding box center [850, 501] width 28 height 28
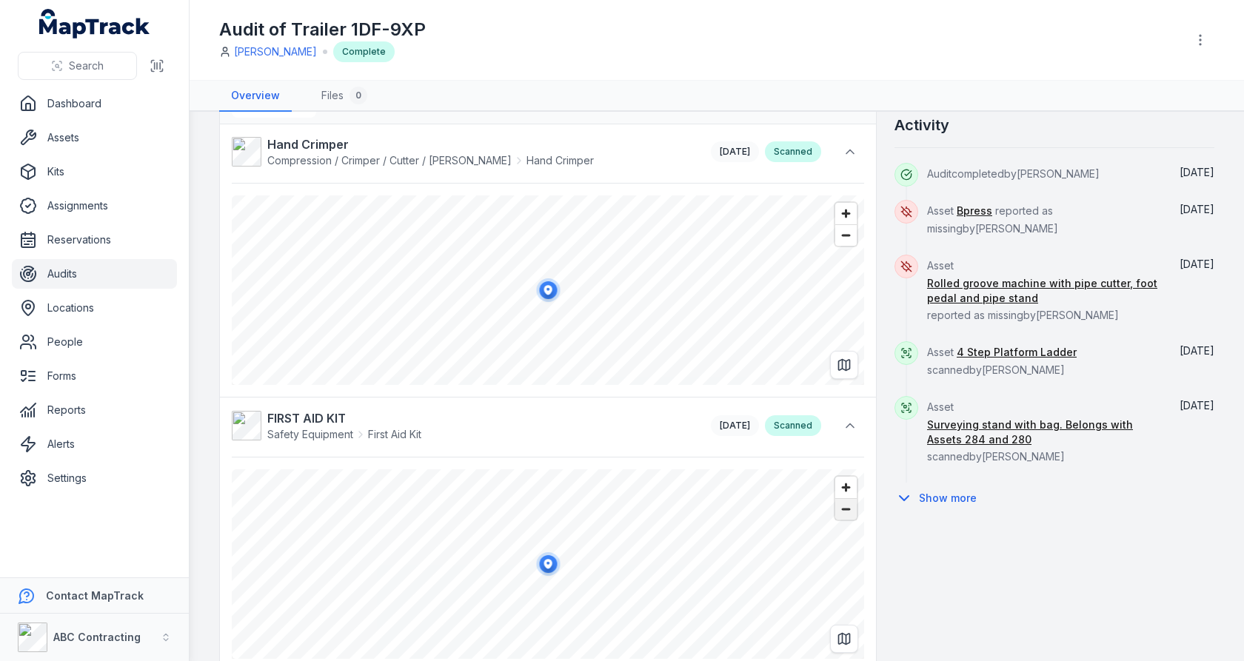
scroll to position [0, 0]
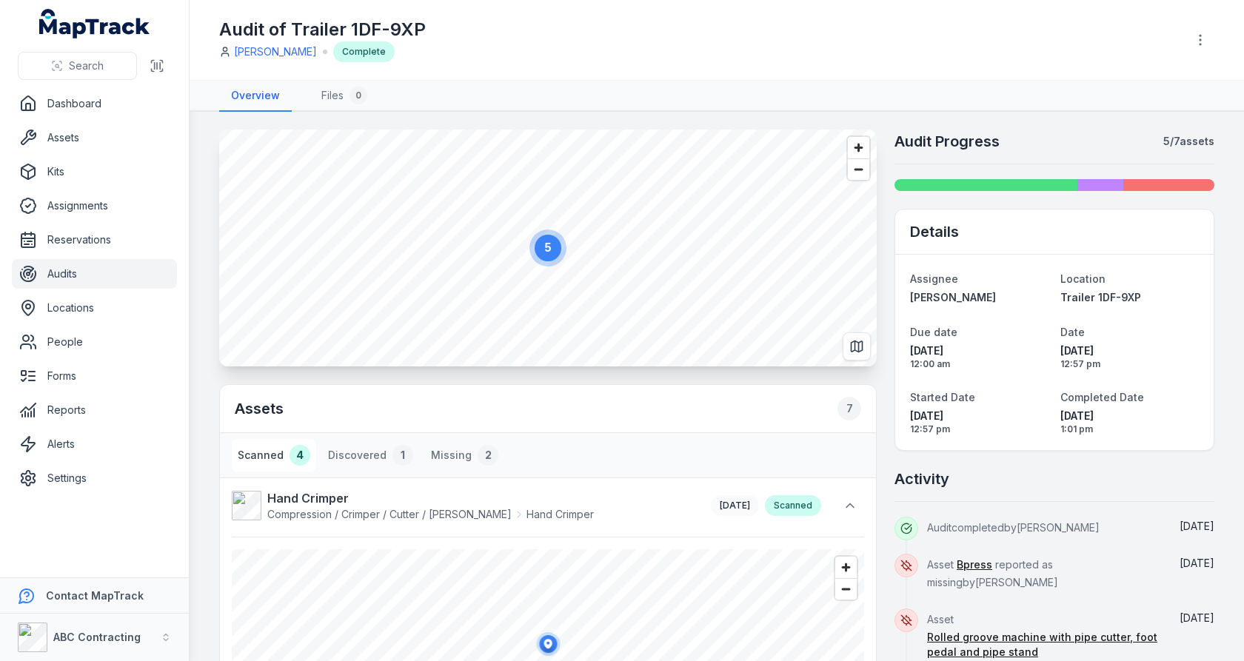
click at [1174, 143] on strong "5 / 7 assets" at bounding box center [1188, 141] width 51 height 15
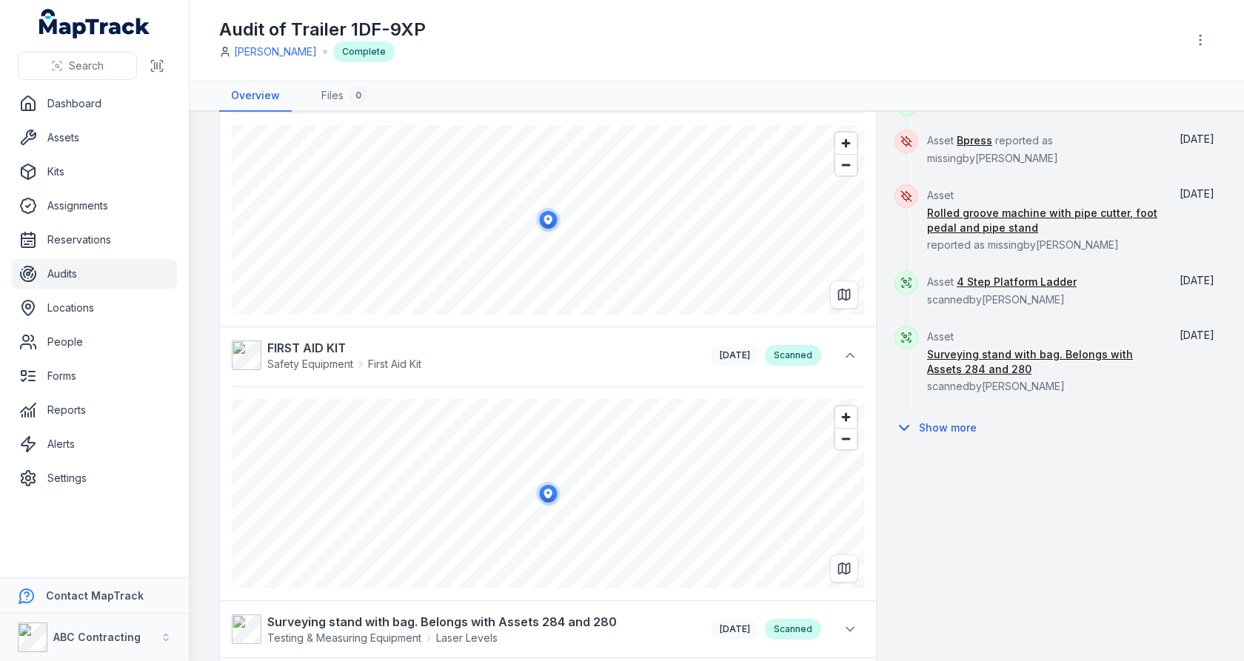
scroll to position [452, 0]
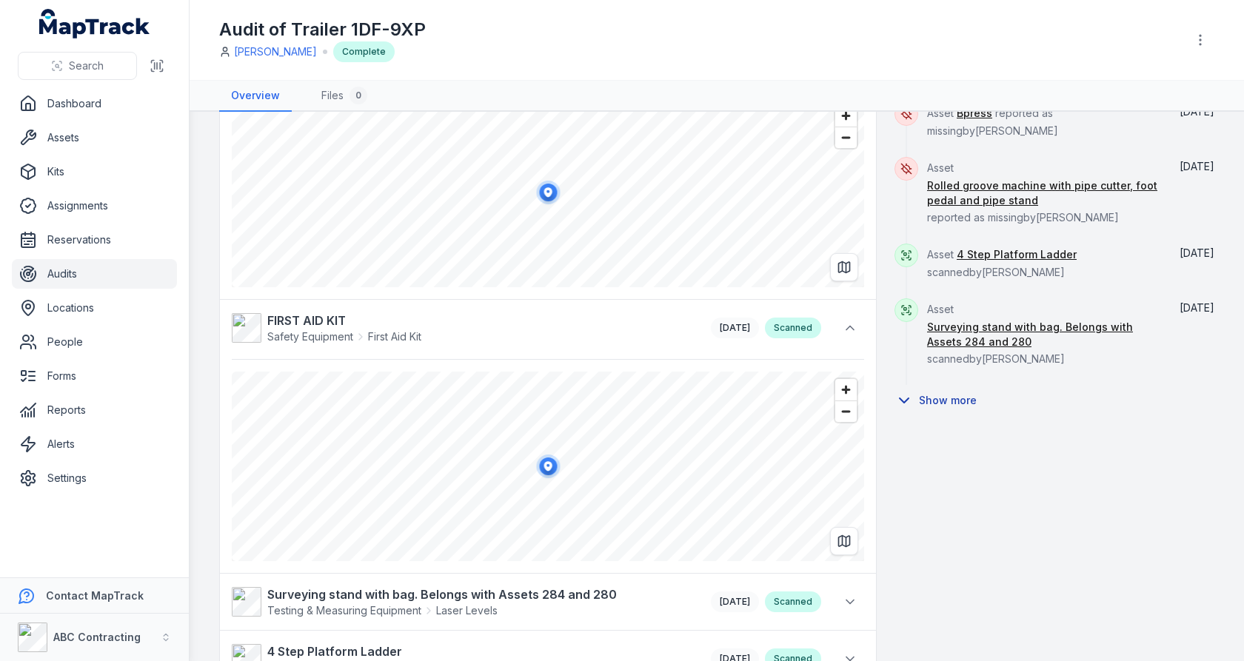
click at [947, 398] on button "Show more" at bounding box center [940, 400] width 92 height 31
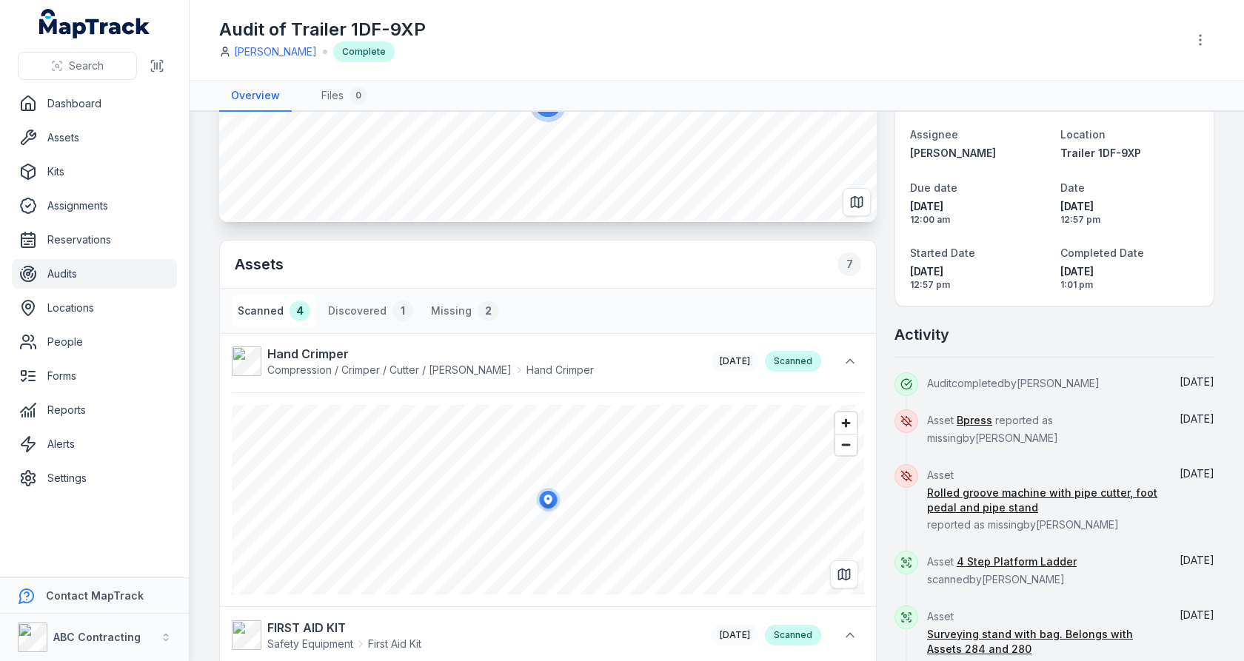
scroll to position [0, 0]
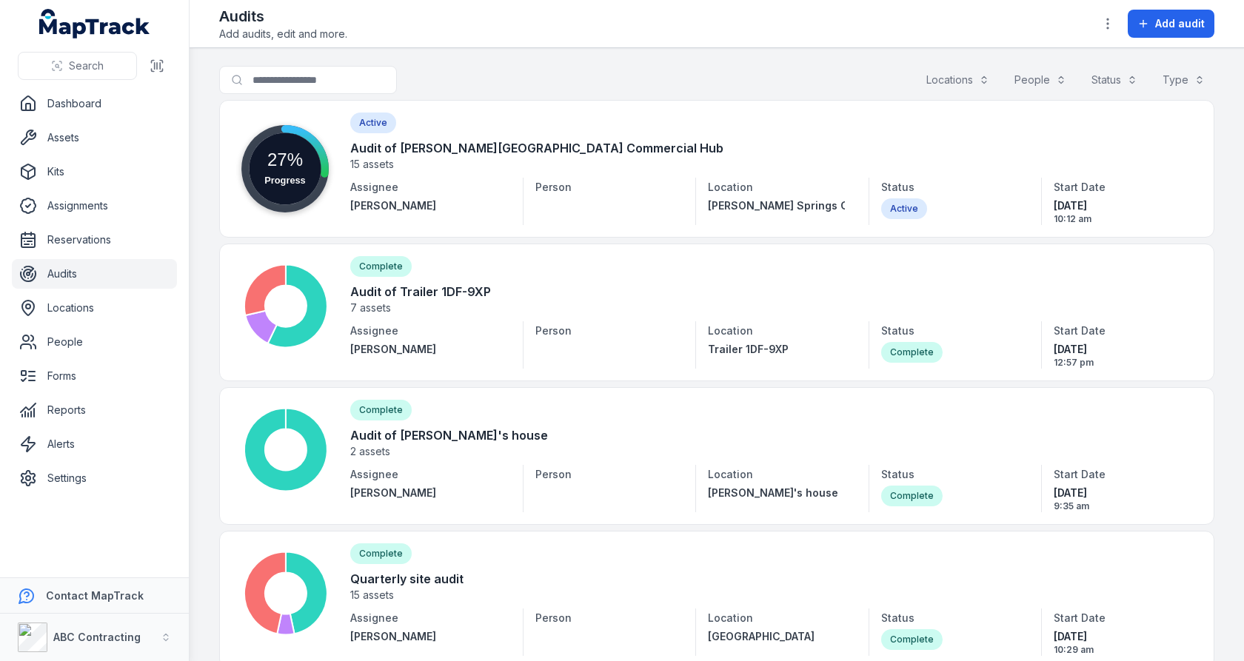
click at [205, 252] on main "Search for audits Locations People Status Type Progress 27% Active Audit of [PE…" at bounding box center [717, 354] width 1054 height 613
click at [198, 319] on main "Search for audits Locations People Status Type Progress 27% Active Audit of [PE…" at bounding box center [717, 354] width 1054 height 613
click at [75, 415] on link "Reports" at bounding box center [94, 410] width 165 height 30
click at [205, 307] on main "Search for audits Locations People Status Type Progress 27% Active Audit of [PE…" at bounding box center [717, 354] width 1054 height 613
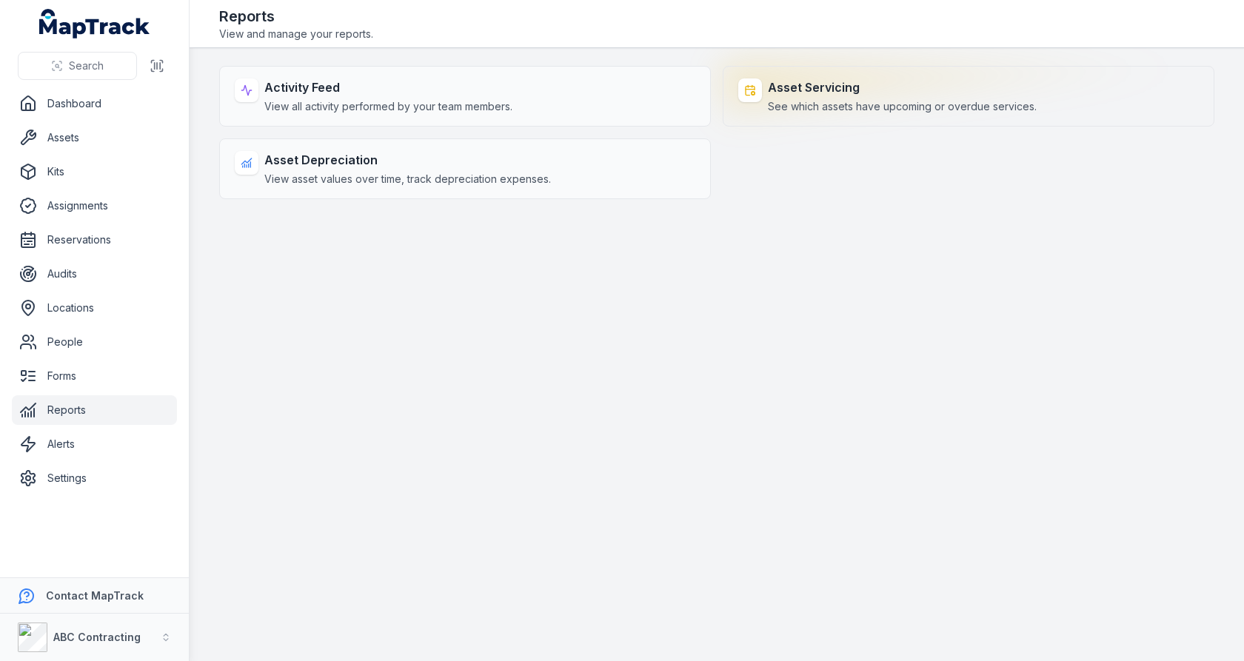
click at [808, 100] on span "See which assets have upcoming or overdue services." at bounding box center [902, 106] width 269 height 15
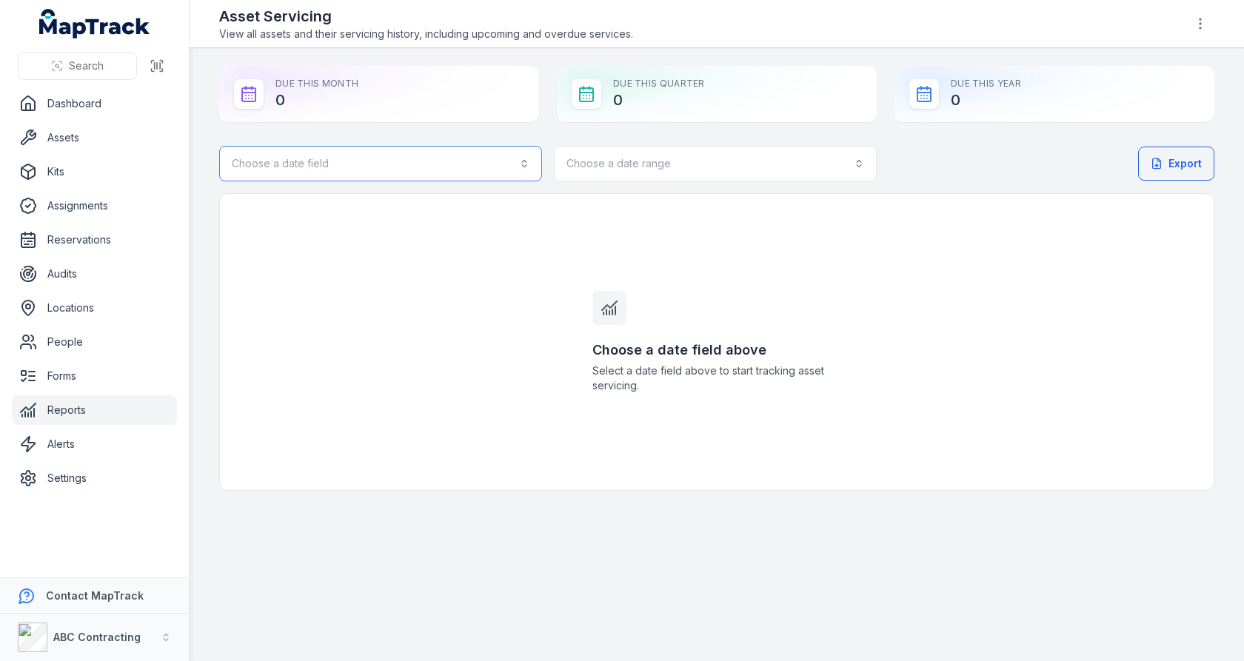
click at [498, 171] on button "Choose a date field" at bounding box center [380, 164] width 323 height 36
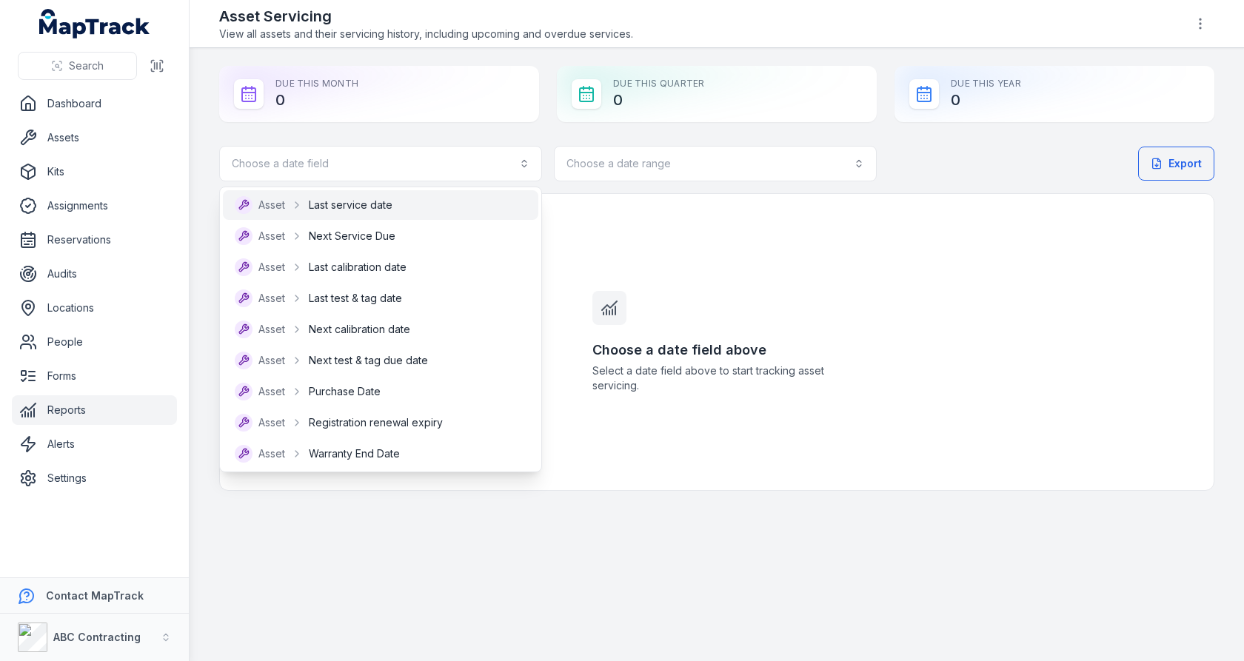
click at [461, 203] on div "Asset Last service date" at bounding box center [381, 205] width 292 height 18
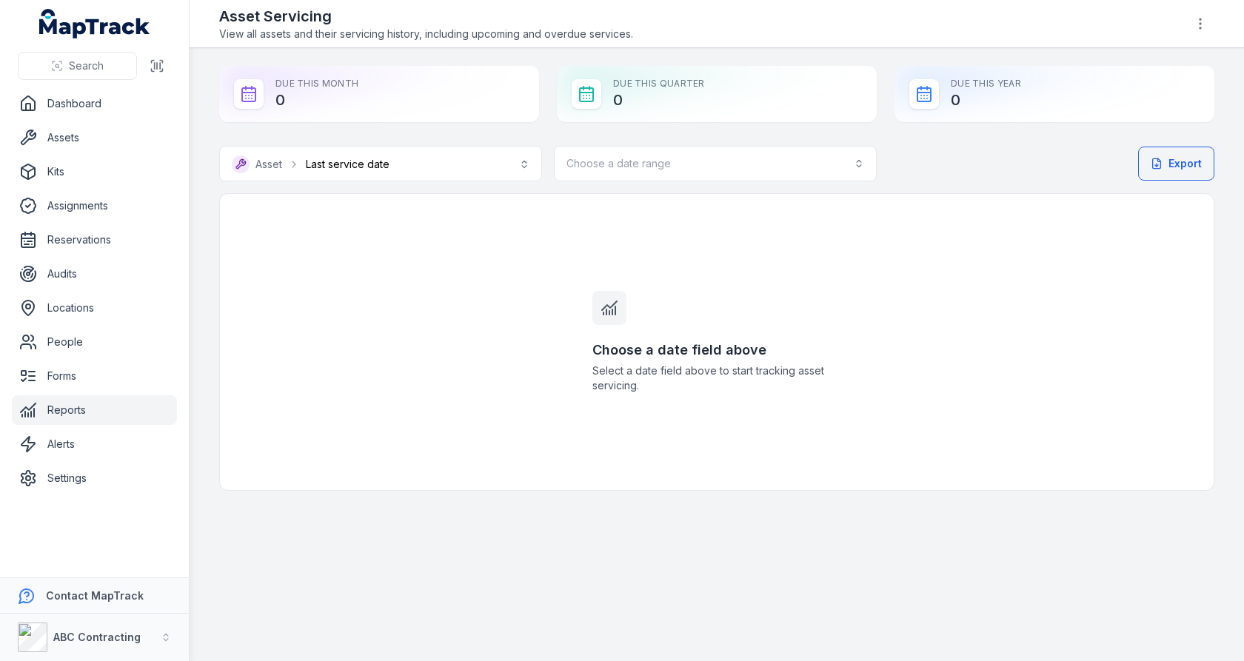
click at [465, 181] on div "**********" at bounding box center [716, 318] width 995 height 345
click at [472, 171] on button "**********" at bounding box center [380, 164] width 323 height 36
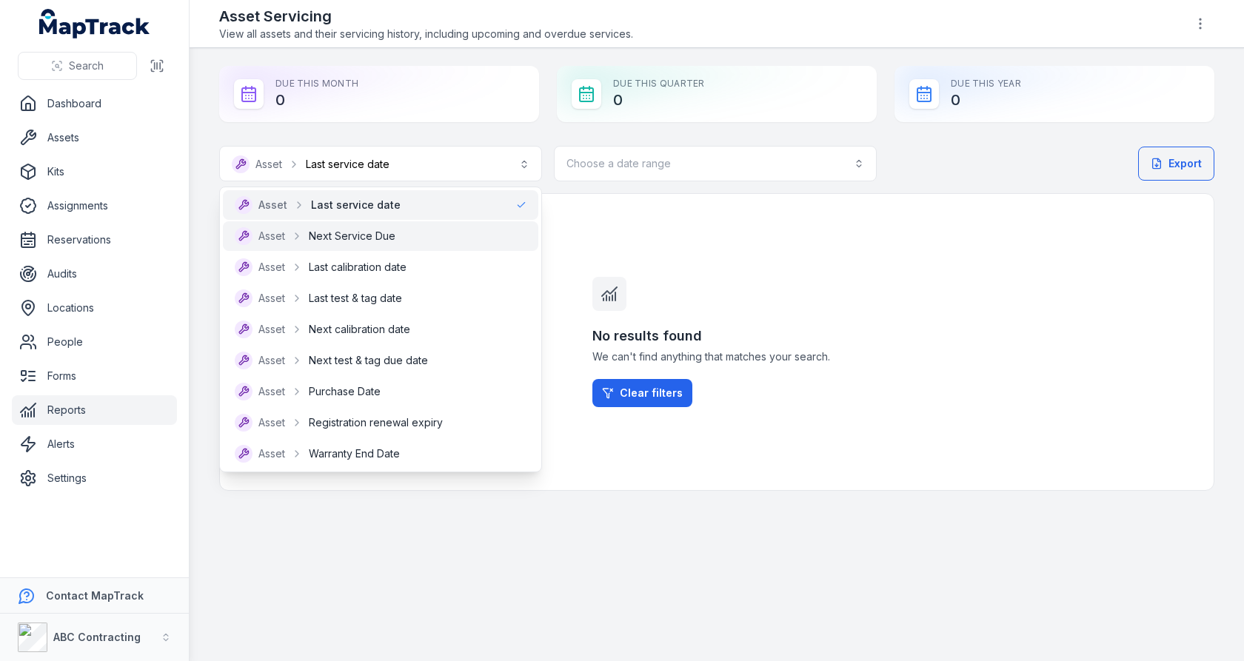
click at [449, 227] on div "Asset Next Service Due" at bounding box center [381, 236] width 292 height 18
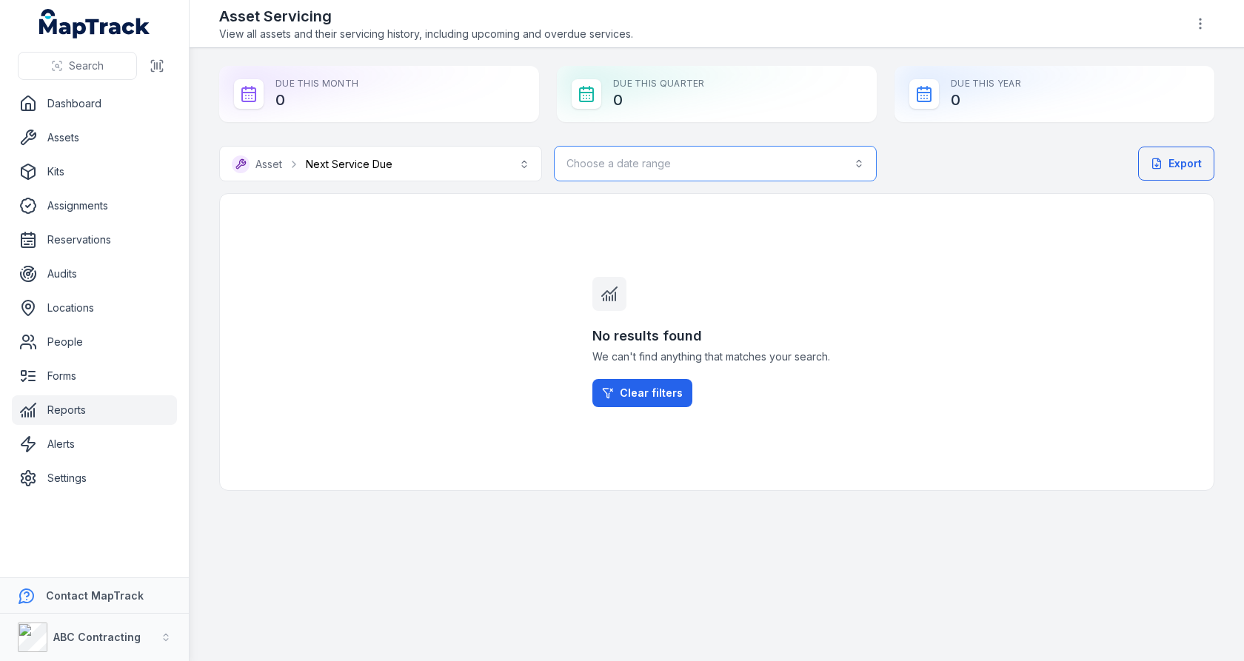
click at [649, 175] on button "Choose a date range" at bounding box center [715, 164] width 323 height 36
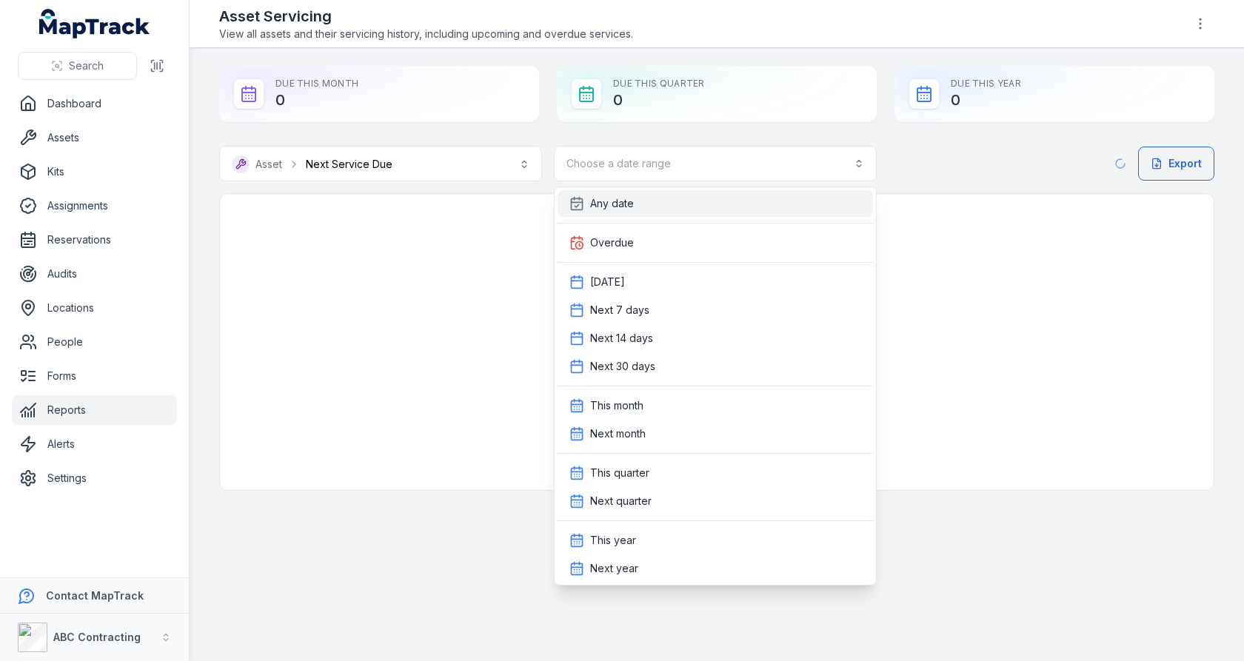
click at [648, 207] on div "Any date" at bounding box center [715, 203] width 292 height 15
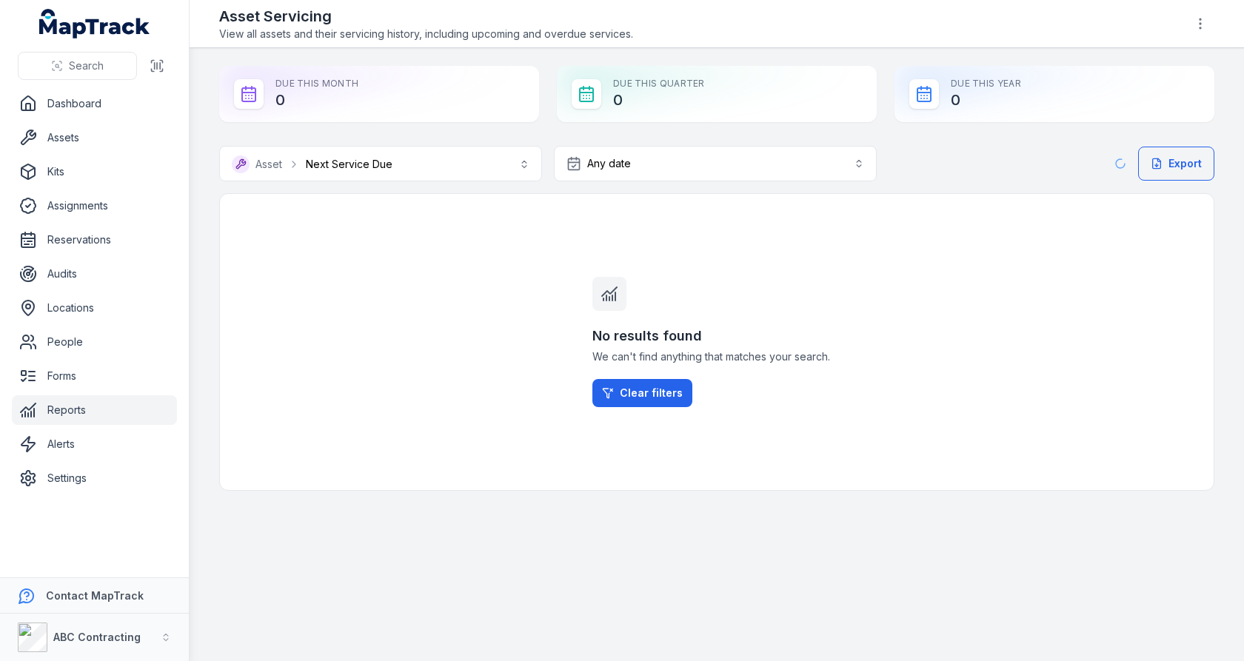
click at [623, 208] on div "No results found We can't find anything that matches your search. Clear filters" at bounding box center [717, 342] width 284 height 296
